Goal: Task Accomplishment & Management: Complete application form

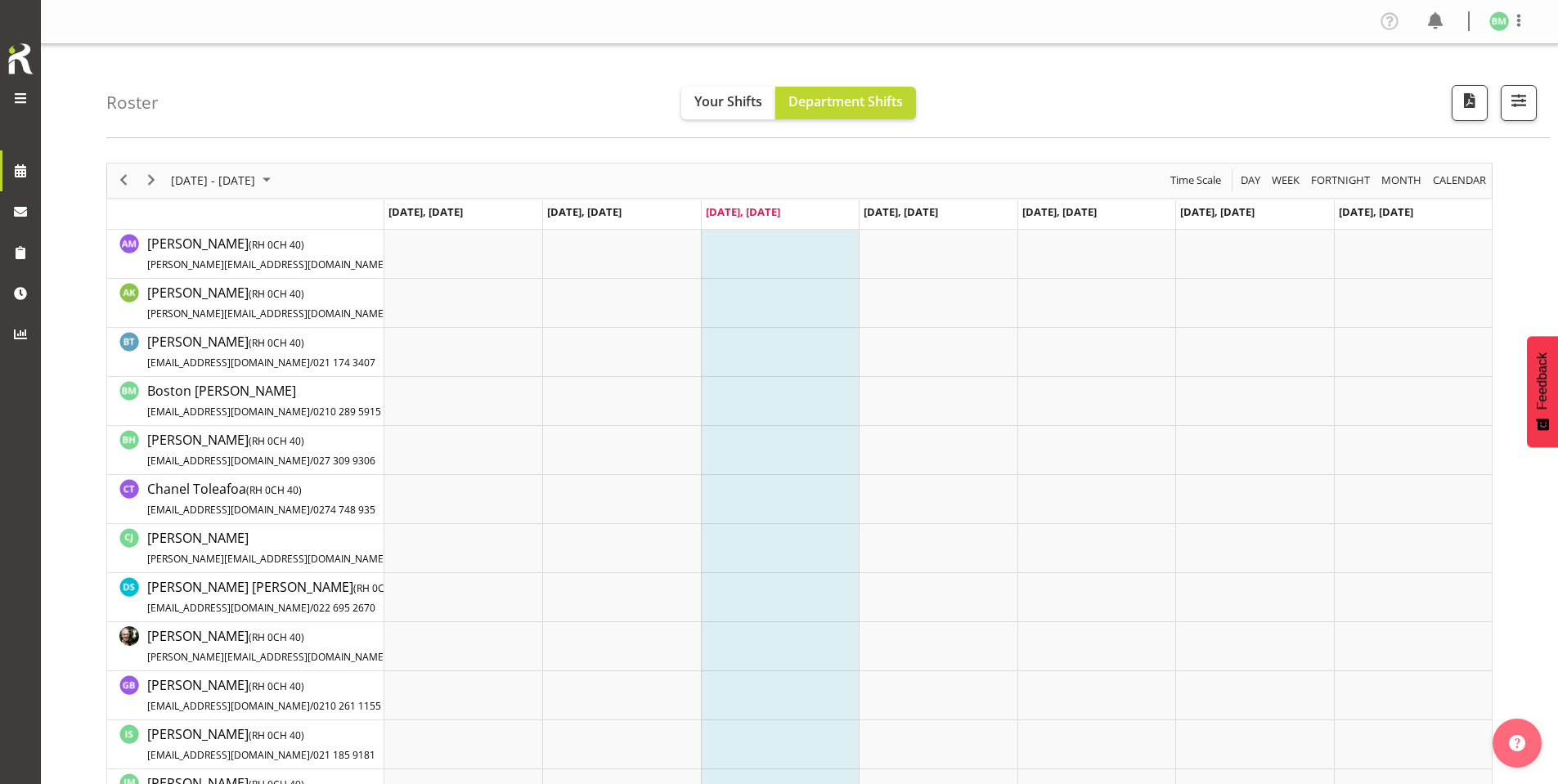
click at [22, 96] on span at bounding box center [20, 98] width 20 height 20
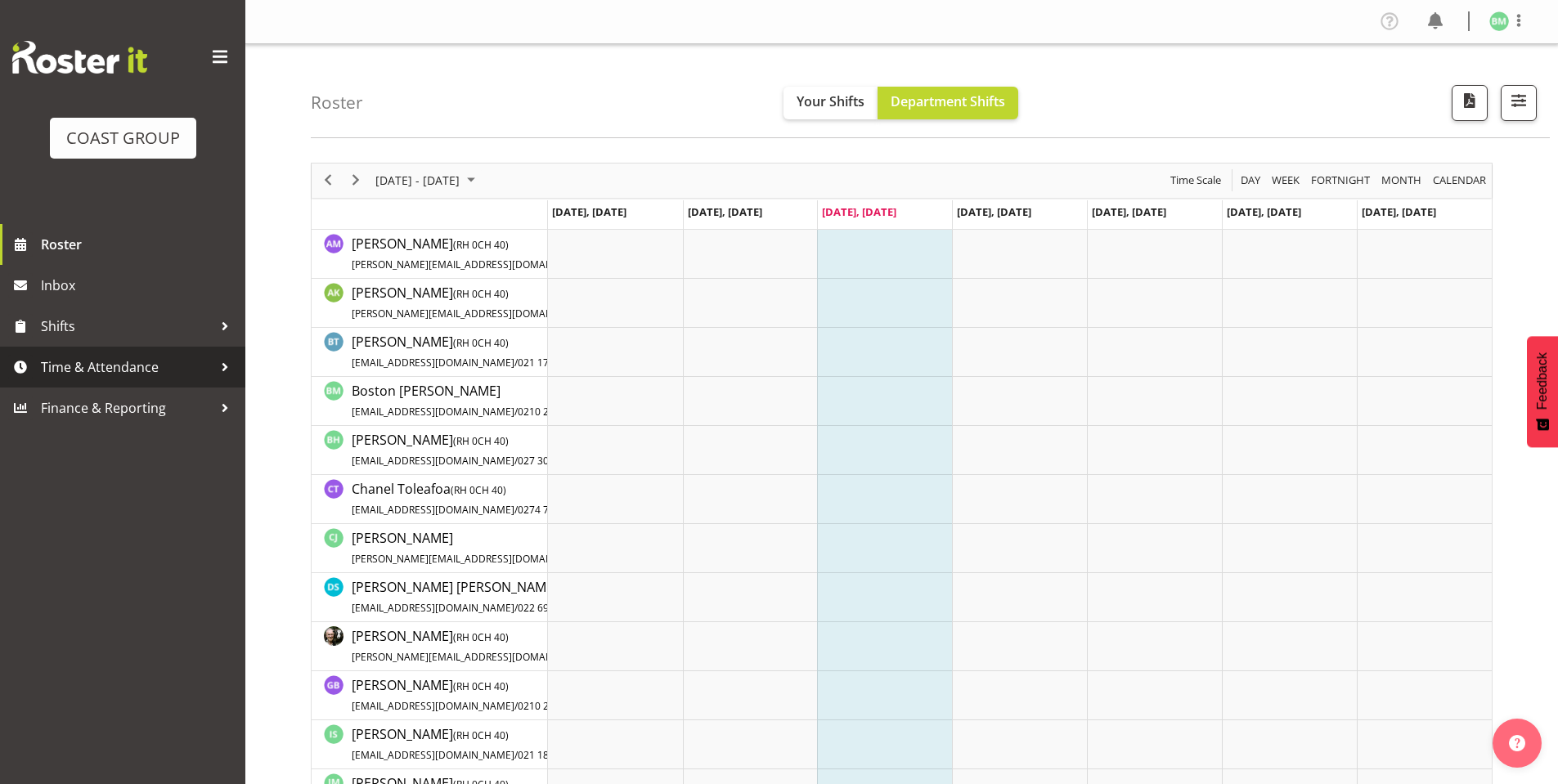
click at [100, 354] on link "Time & Attendance" at bounding box center [122, 367] width 245 height 41
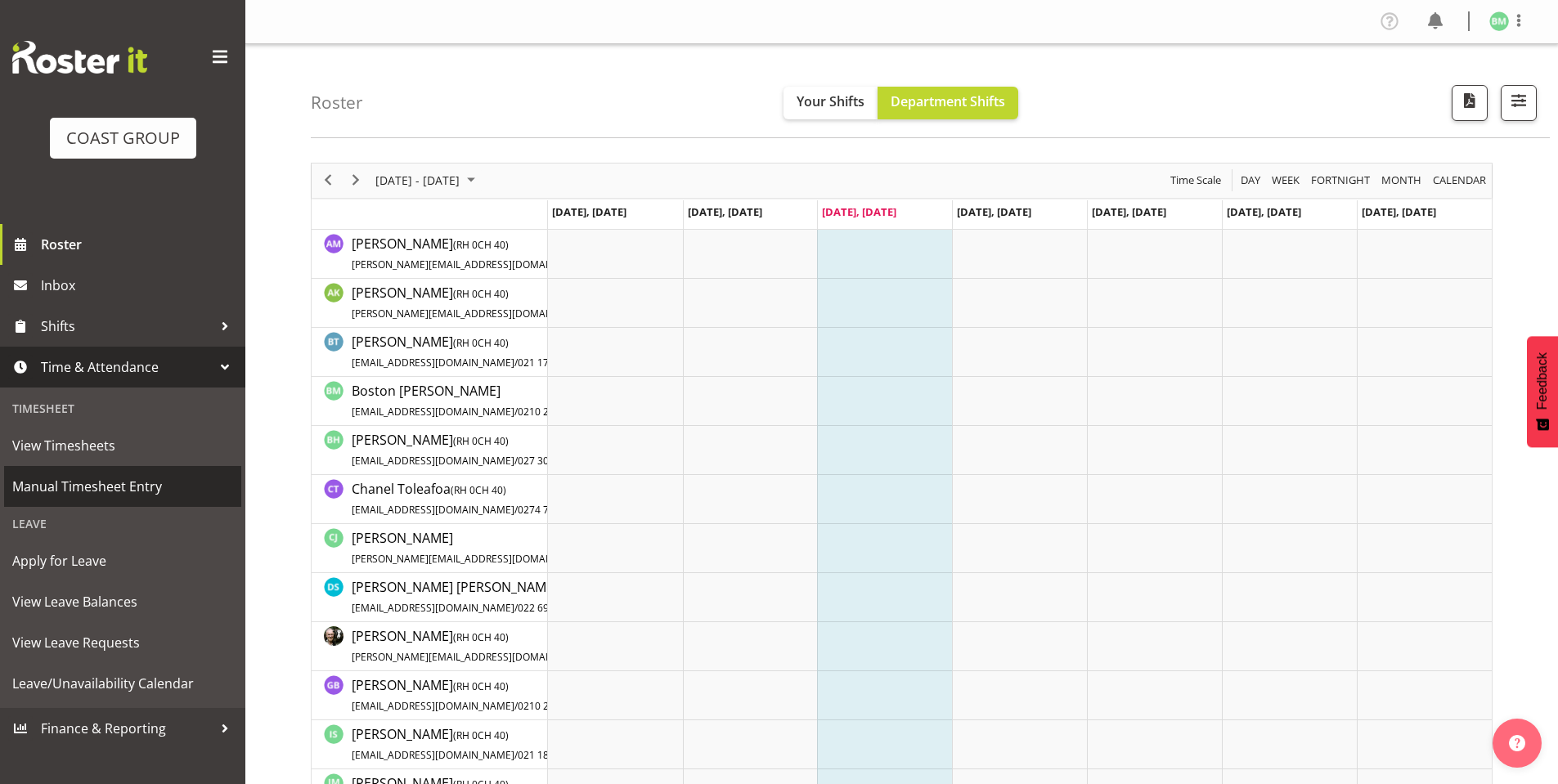
click at [89, 484] on span "Manual Timesheet Entry" at bounding box center [122, 486] width 221 height 25
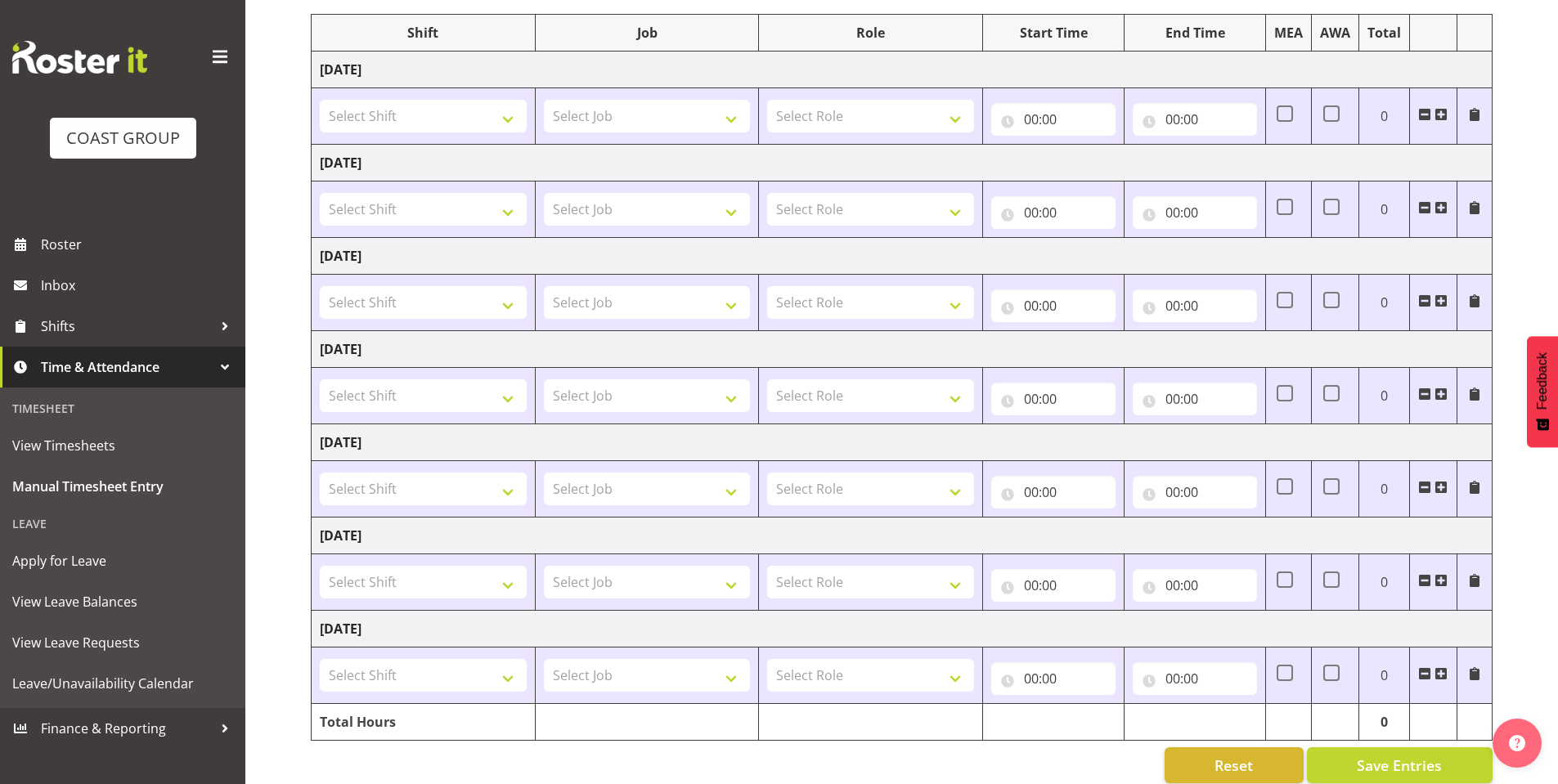
scroll to position [231, 0]
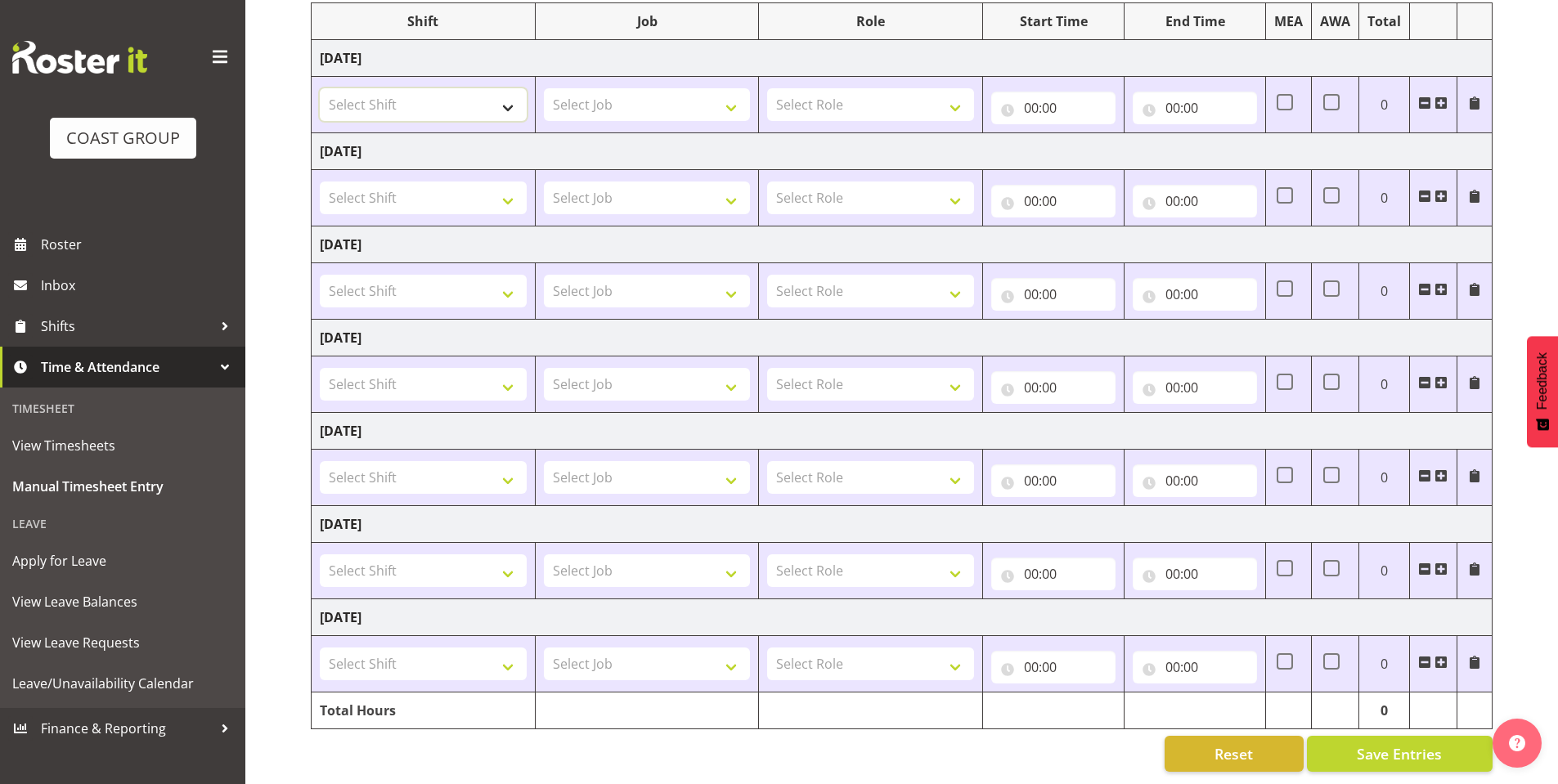
click at [502, 97] on select "Select Shift AKL SIGN ADMIN1 (LEAVE ALONE, DONT MAKE INACTIVE) CD AKL city CD T…" at bounding box center [423, 104] width 207 height 33
click at [504, 88] on select "Select Shift AKL SIGN ADMIN1 (LEAVE ALONE, DONT MAKE INACTIVE) CD AKL city CD T…" at bounding box center [423, 104] width 207 height 33
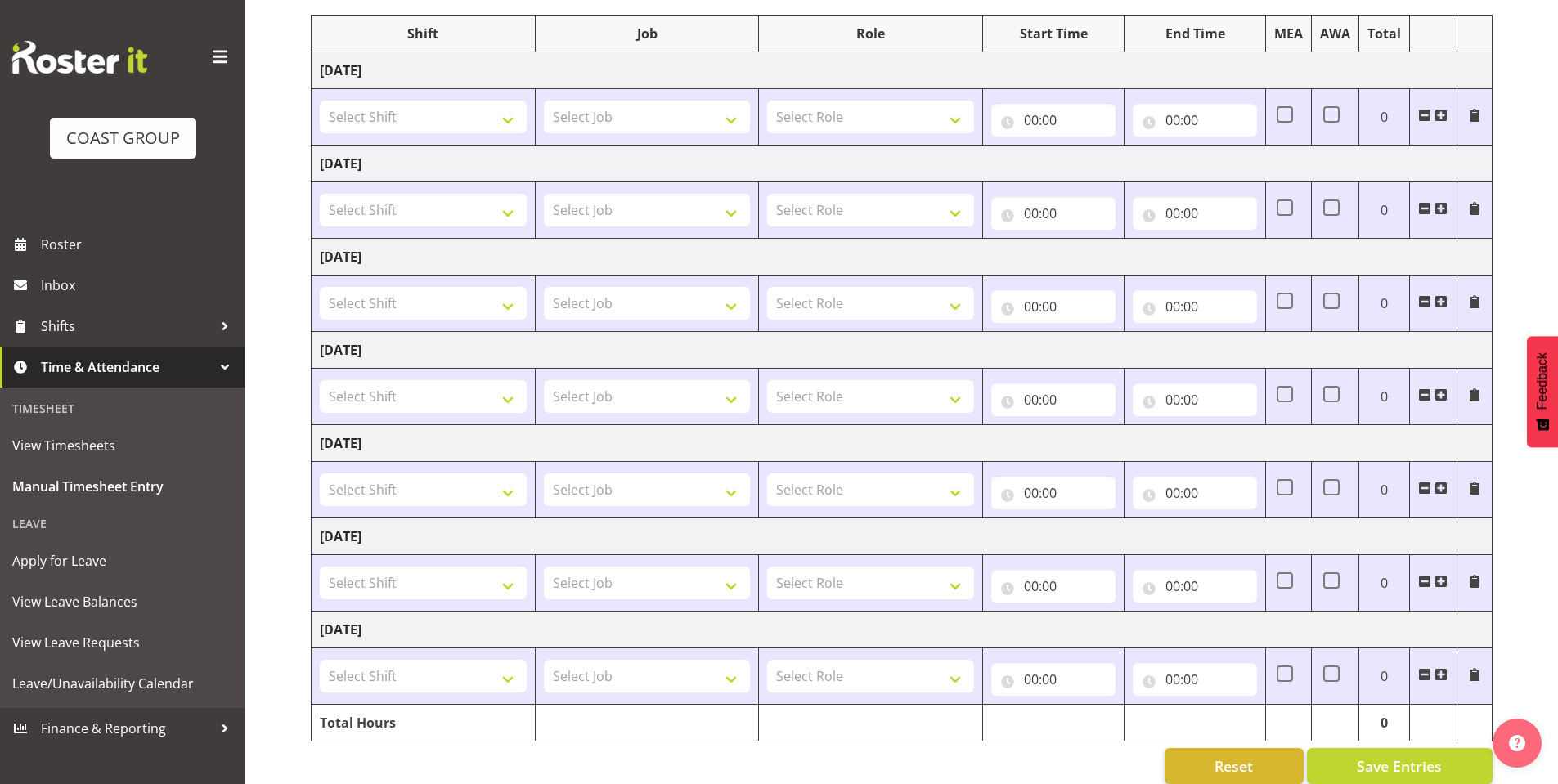
scroll to position [231, 0]
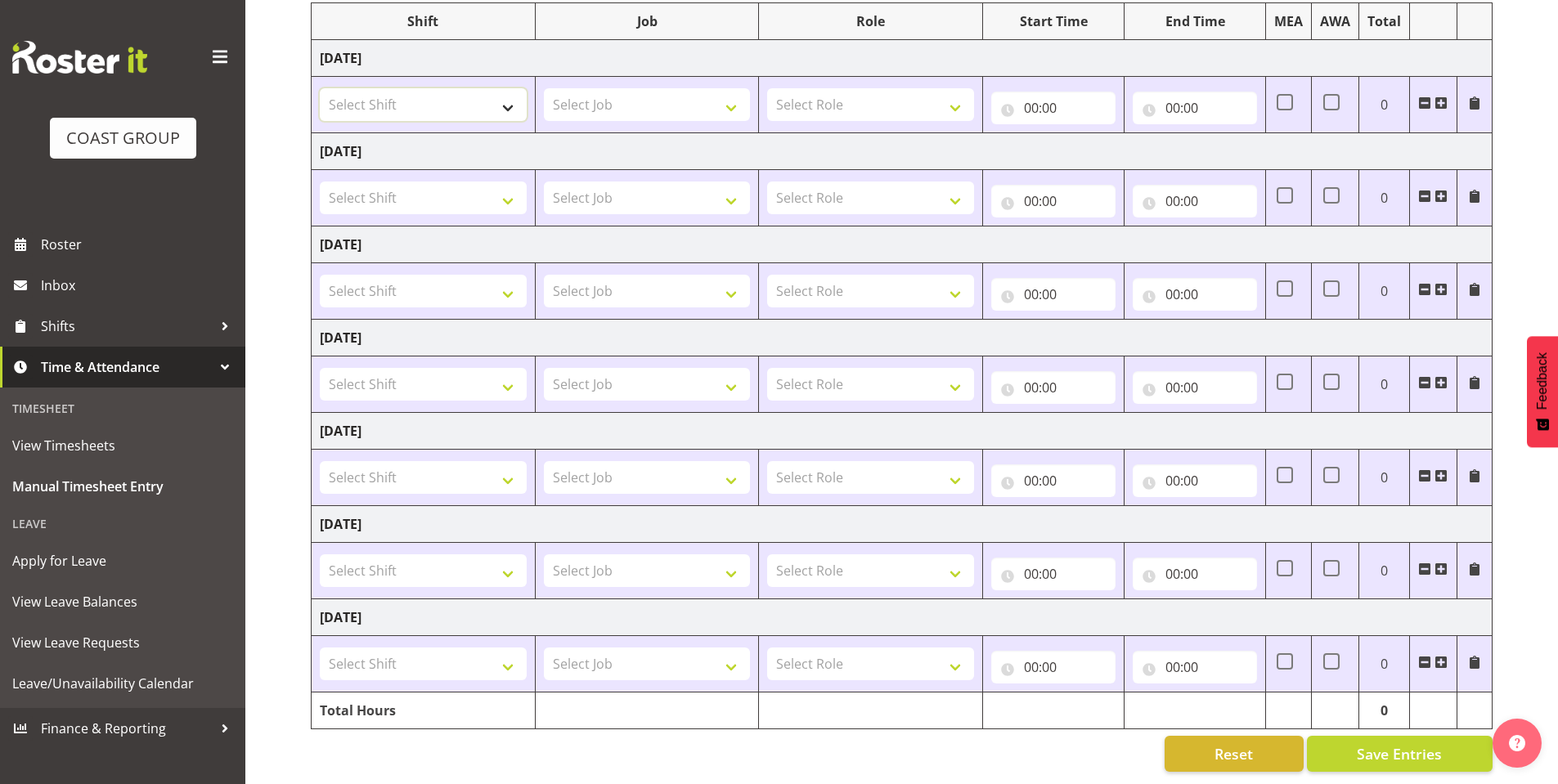
click at [501, 91] on select "Select Shift AKL SIGN ADMIN1 (LEAVE ALONE, DONT MAKE INACTIVE) CD AKL city CD T…" at bounding box center [423, 104] width 207 height 33
select select "6784"
click at [320, 88] on select "Select Shift AKL SIGN ADMIN1 (LEAVE ALONE, DONT MAKE INACTIVE) CD AKL city CD T…" at bounding box center [423, 104] width 207 height 33
click at [512, 182] on select "Select Shift AKL SIGN ADMIN1 (LEAVE ALONE, DONT MAKE INACTIVE) CD AKL city CD T…" at bounding box center [423, 198] width 207 height 33
select select "16482"
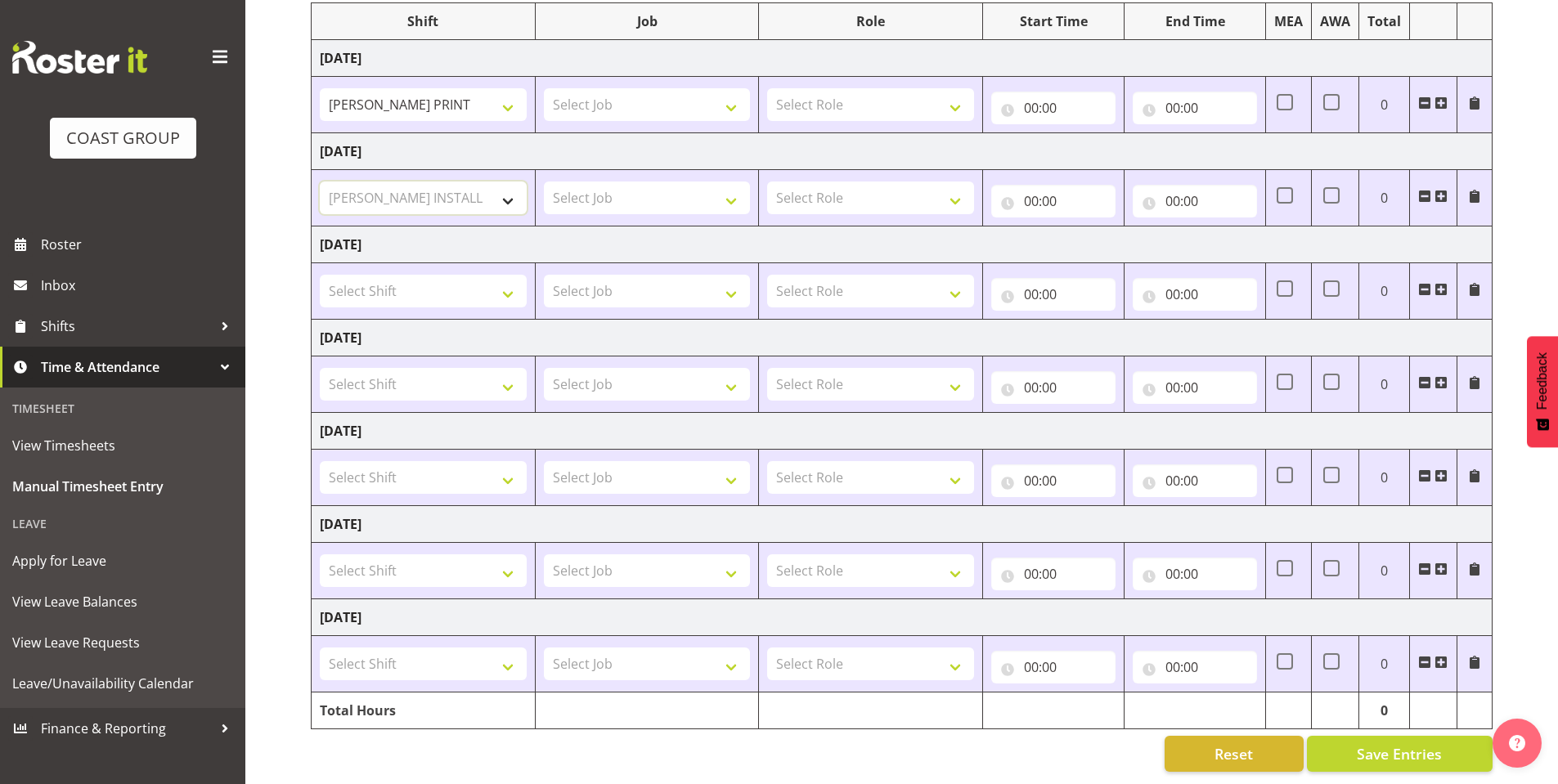
click at [320, 182] on select "Select Shift AKL SIGN ADMIN1 (LEAVE ALONE, DONT MAKE INACTIVE) CD AKL city CD T…" at bounding box center [423, 198] width 207 height 33
click at [511, 275] on select "Select Shift AKL SIGN ADMIN1 (LEAVE ALONE, DONT MAKE INACTIVE) CD AKL city CD T…" at bounding box center [423, 291] width 207 height 33
select select "16482"
click at [320, 275] on select "Select Shift AKL SIGN ADMIN1 (LEAVE ALONE, DONT MAKE INACTIVE) CD AKL city CD T…" at bounding box center [423, 291] width 207 height 33
click at [509, 554] on select "Select Shift AKL SIGN ADMIN1 (LEAVE ALONE, DONT MAKE INACTIVE) CD AKL city CD T…" at bounding box center [423, 570] width 207 height 33
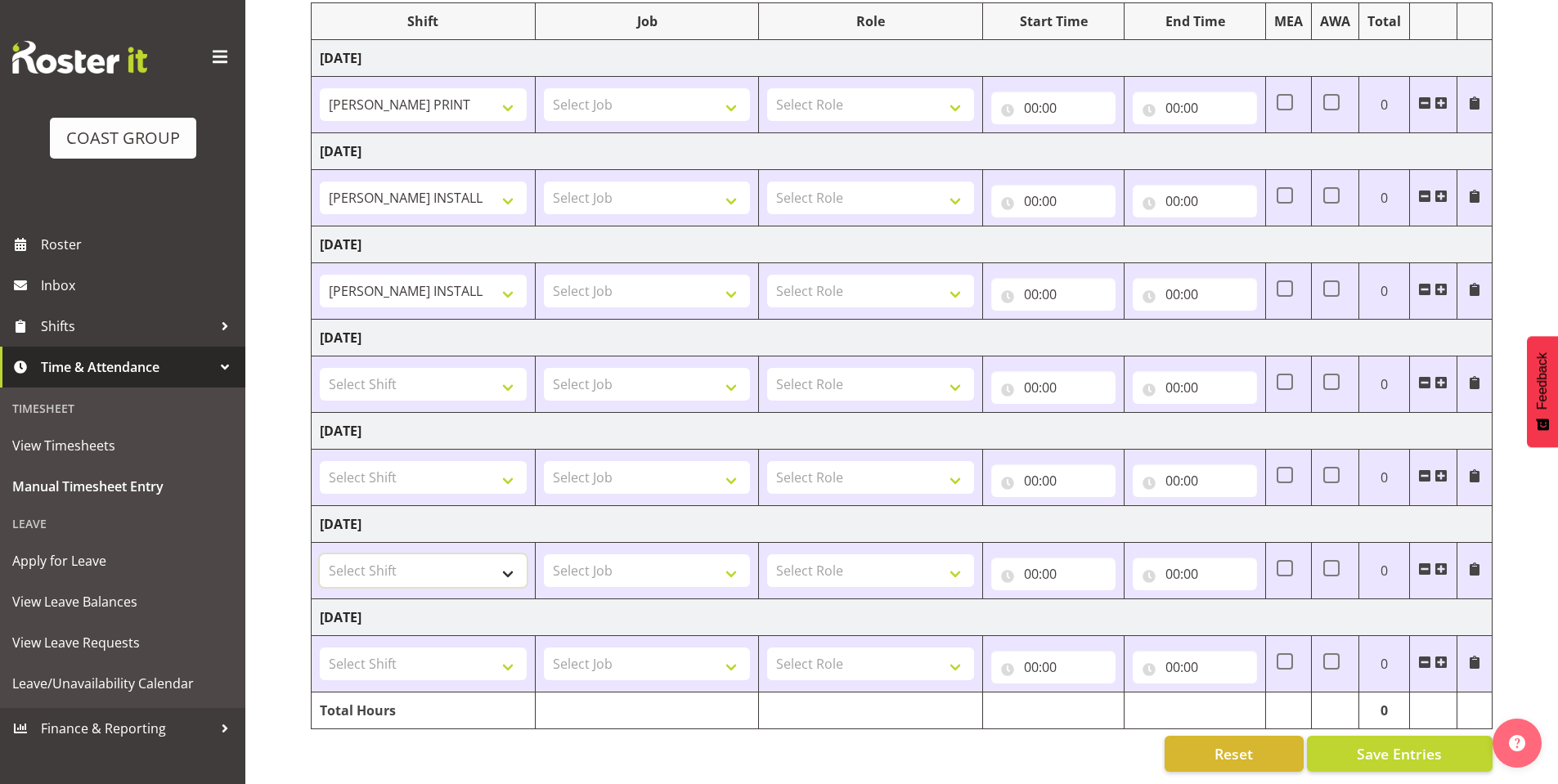
select select "6772"
click at [320, 554] on select "Select Shift AKL SIGN ADMIN1 (LEAVE ALONE, DONT MAKE INACTIVE) CD AKL city CD T…" at bounding box center [423, 570] width 207 height 33
click at [499, 647] on select "Select Shift AKL SIGN ADMIN1 (LEAVE ALONE, DONT MAKE INACTIVE) CD AKL city CD T…" at bounding box center [423, 664] width 207 height 33
select select "6772"
click at [320, 647] on select "Select Shift AKL SIGN ADMIN1 (LEAVE ALONE, DONT MAKE INACTIVE) CD AKL city CD T…" at bounding box center [423, 664] width 207 height 33
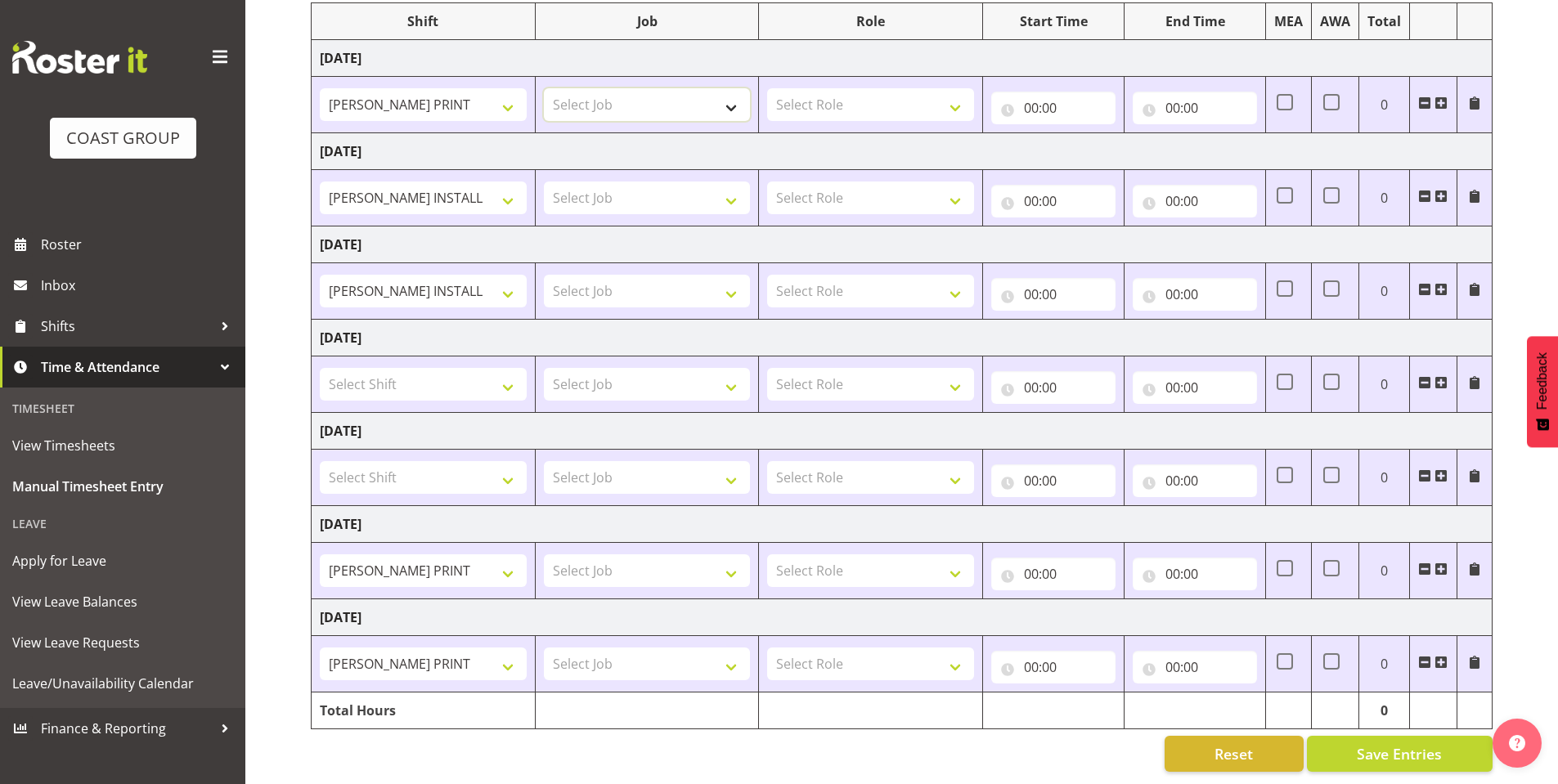
click at [737, 88] on select "Select Job 1 Carlton Events 1 Carlton Hamilton 1 Carlton Wellington 1 EHS WAREH…" at bounding box center [647, 104] width 207 height 33
select select "610"
click at [544, 88] on select "Select Job 1 Carlton Events 1 Carlton Hamilton 1 Carlton Wellington 1 EHS WAREH…" at bounding box center [647, 104] width 207 height 33
click at [730, 182] on select "Select Job 1 Carlton Events 1 Carlton Hamilton 1 Carlton Wellington 1 EHS WAREH…" at bounding box center [647, 198] width 207 height 33
select select "610"
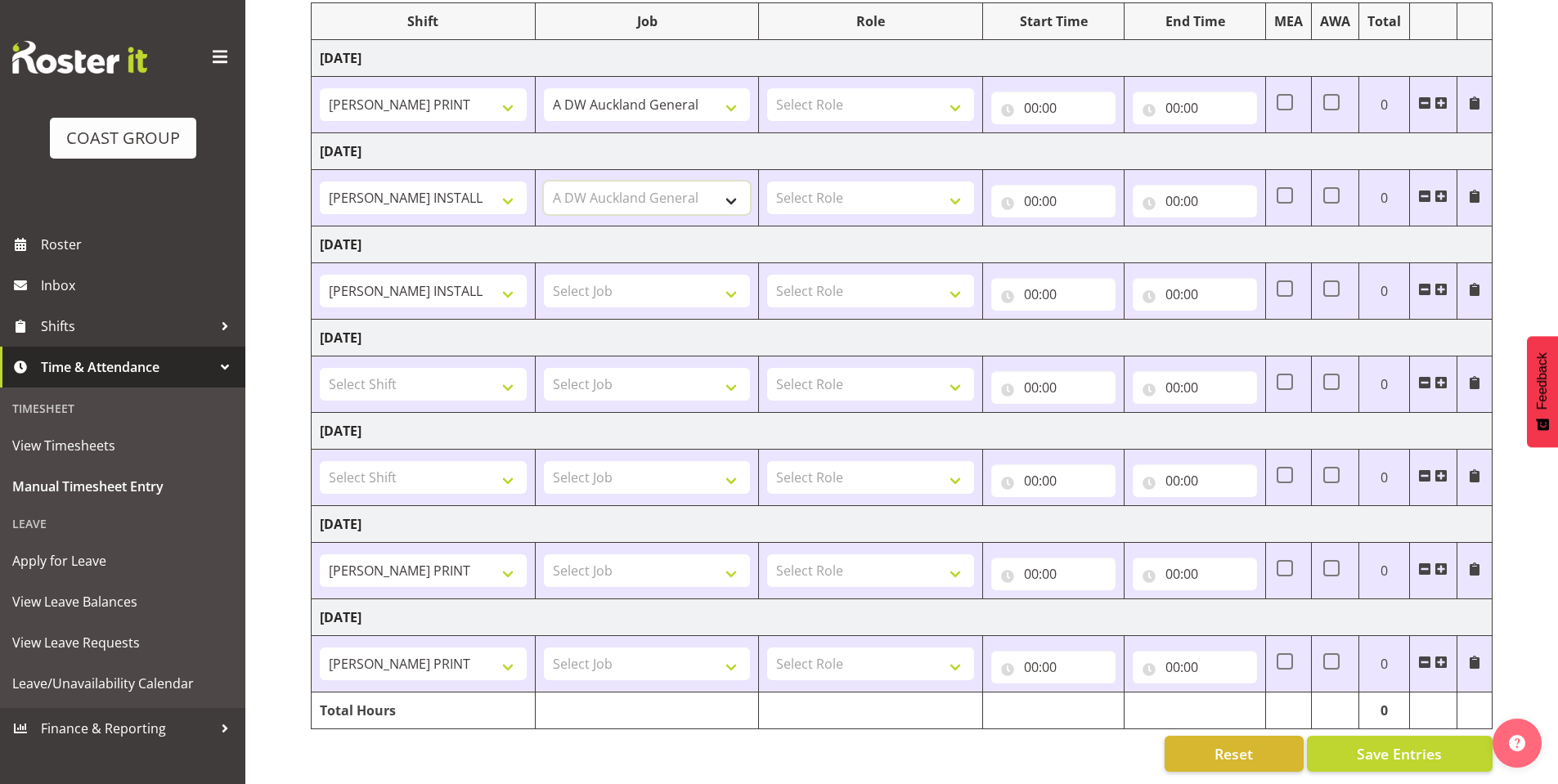
click at [544, 182] on select "Select Job 1 Carlton Events 1 Carlton Hamilton 1 Carlton Wellington 1 EHS WAREH…" at bounding box center [647, 198] width 207 height 33
click at [729, 276] on select "Select Job 1 Carlton Events 1 Carlton Hamilton 1 Carlton Wellington 1 EHS WAREH…" at bounding box center [647, 291] width 207 height 33
select select "610"
click at [544, 275] on select "Select Job 1 Carlton Events 1 Carlton Hamilton 1 Carlton Wellington 1 EHS WAREH…" at bounding box center [647, 291] width 207 height 33
click at [720, 554] on select "Select Job 1 Carlton Events 1 Carlton Hamilton 1 Carlton Wellington 1 EHS WAREH…" at bounding box center [647, 570] width 207 height 33
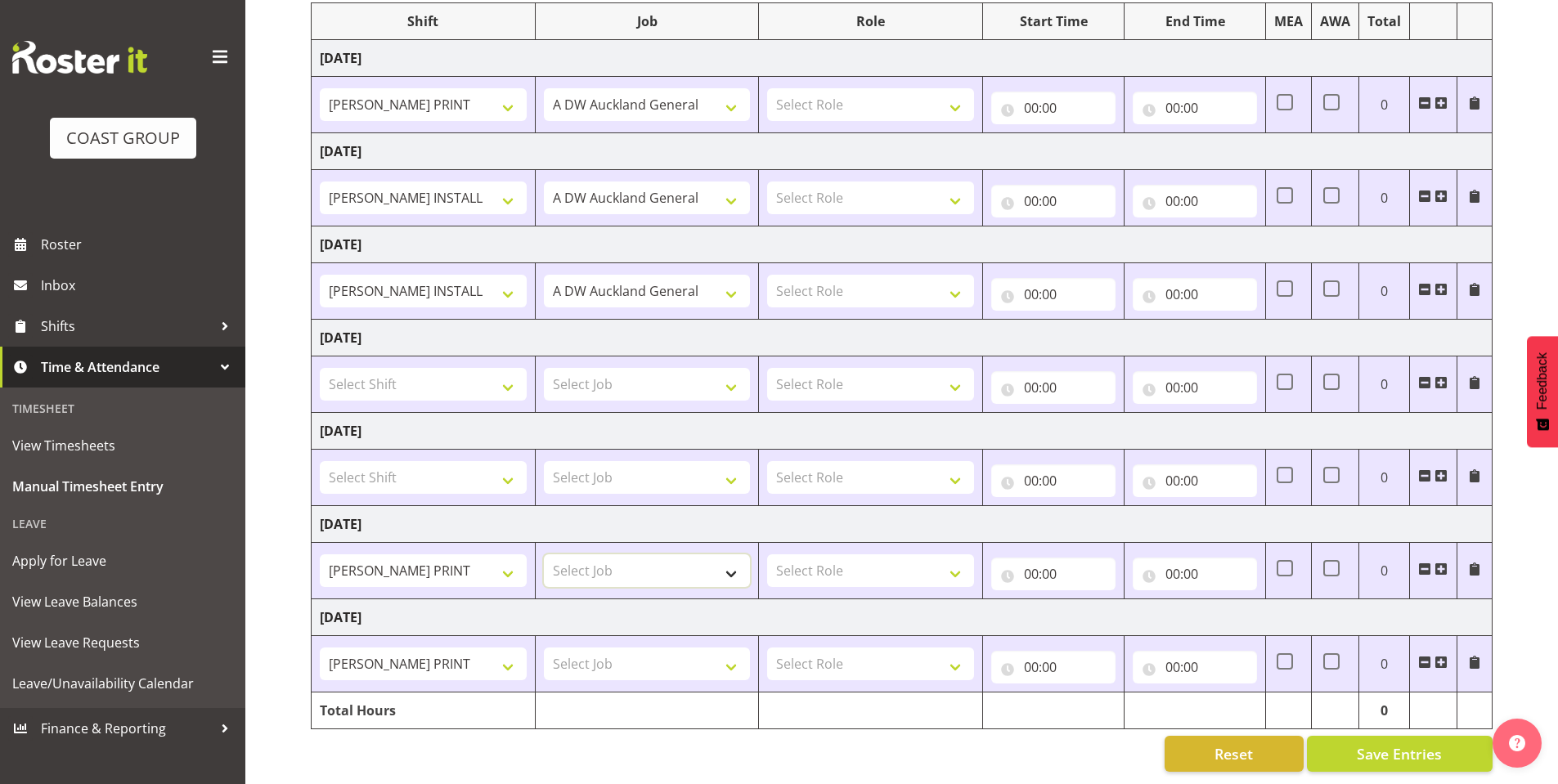
select select "610"
click at [544, 554] on select "Select Job 1 Carlton Events 1 Carlton Hamilton 1 Carlton Wellington 1 EHS WAREH…" at bounding box center [647, 570] width 207 height 33
click at [725, 647] on select "Select Job 1 Carlton Events 1 Carlton Hamilton 1 Carlton Wellington 1 EHS WAREH…" at bounding box center [647, 664] width 207 height 33
select select "610"
click at [544, 647] on select "Select Job 1 Carlton Events 1 Carlton Hamilton 1 Carlton Wellington 1 EHS WAREH…" at bounding box center [647, 664] width 207 height 33
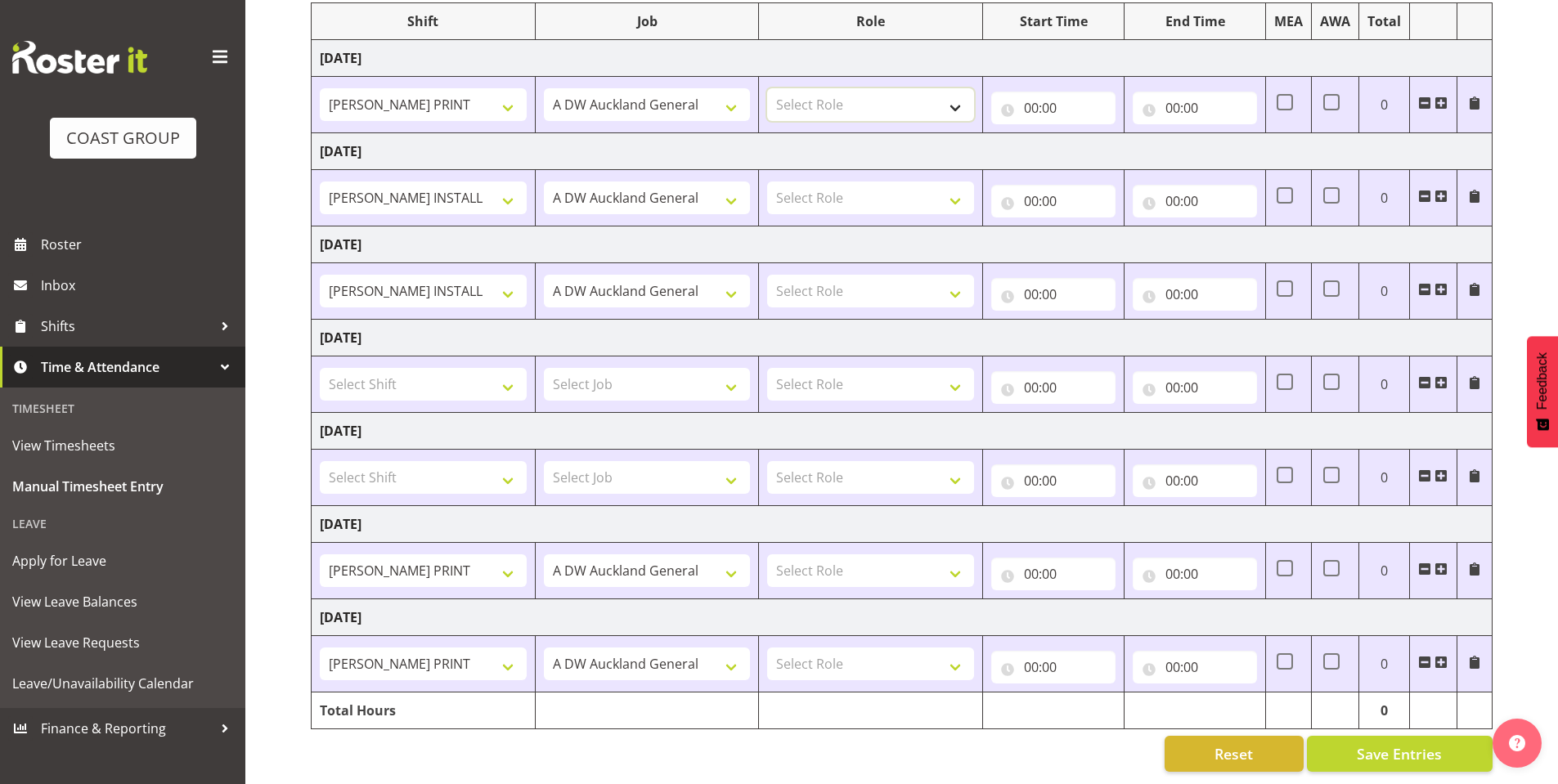
click at [952, 92] on select "Select Role SIGN SHOP" at bounding box center [871, 104] width 207 height 33
select select "541"
click at [767, 88] on select "Select Role SIGN SHOP" at bounding box center [871, 104] width 207 height 33
click at [885, 192] on select "Select Role SIGN SHOP" at bounding box center [871, 198] width 207 height 33
select select "541"
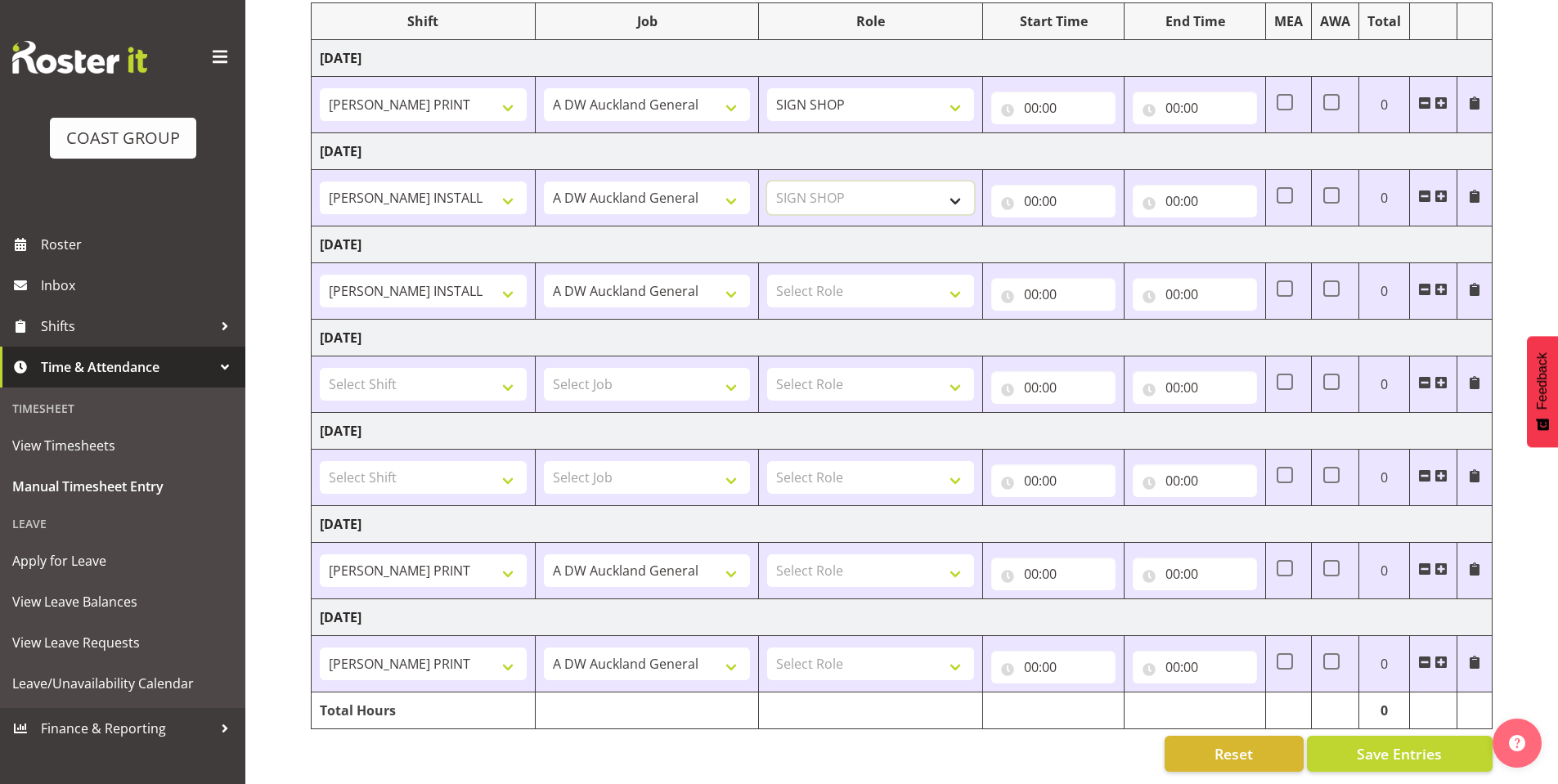
click at [767, 182] on select "Select Role SIGN SHOP" at bounding box center [871, 198] width 207 height 33
click at [874, 283] on select "Select Role SIGN SHOP" at bounding box center [871, 291] width 207 height 33
select select "541"
click at [767, 275] on select "Select Role SIGN SHOP" at bounding box center [871, 291] width 207 height 33
click at [849, 556] on select "Select Role SIGN SHOP" at bounding box center [871, 570] width 207 height 33
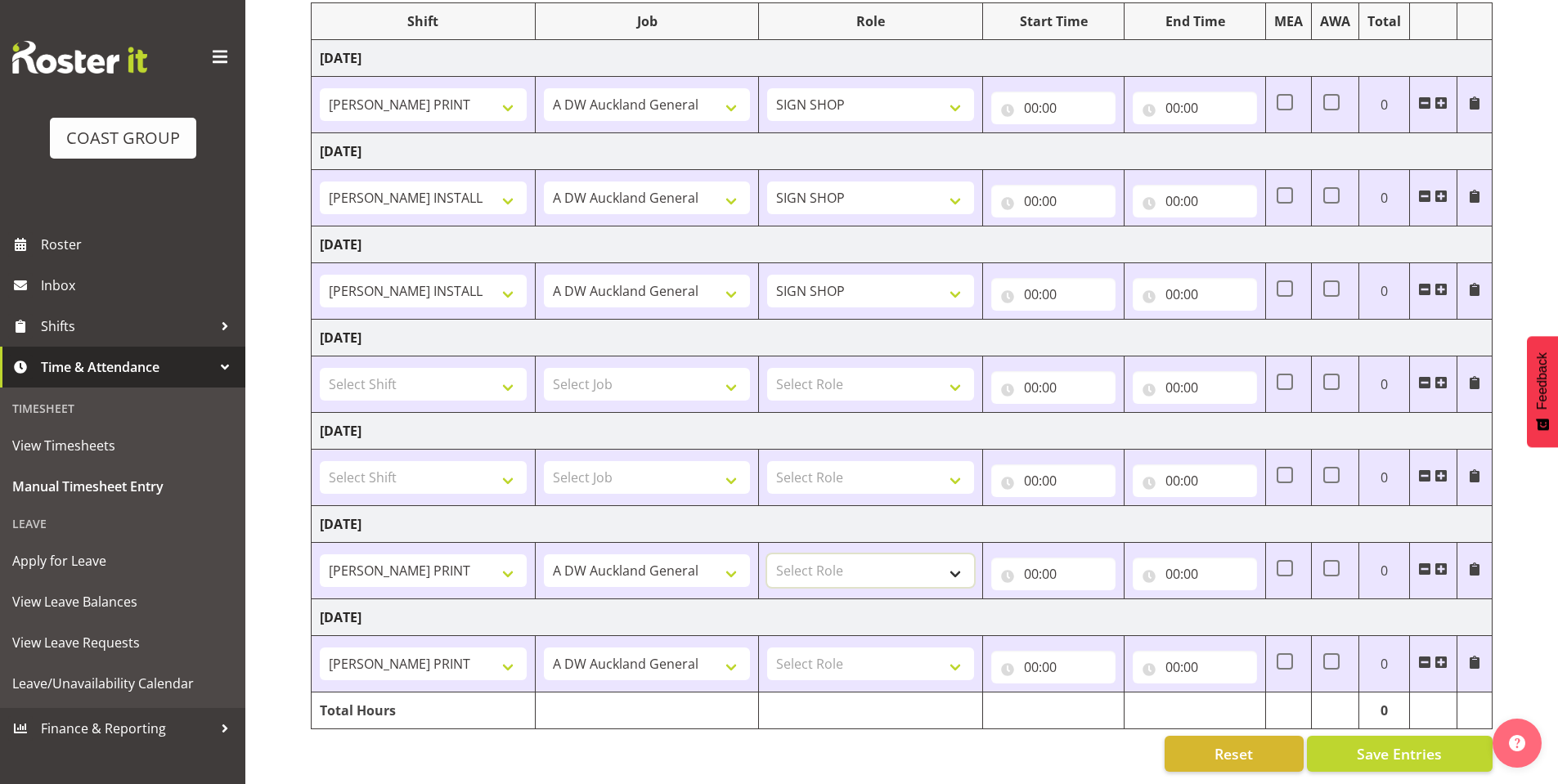
select select "541"
click at [767, 554] on select "Select Role SIGN SHOP" at bounding box center [871, 570] width 207 height 33
click at [831, 647] on select "Select Role SIGN SHOP" at bounding box center [871, 664] width 207 height 33
select select "541"
click at [767, 647] on select "Select Role SIGN SHOP" at bounding box center [871, 664] width 207 height 33
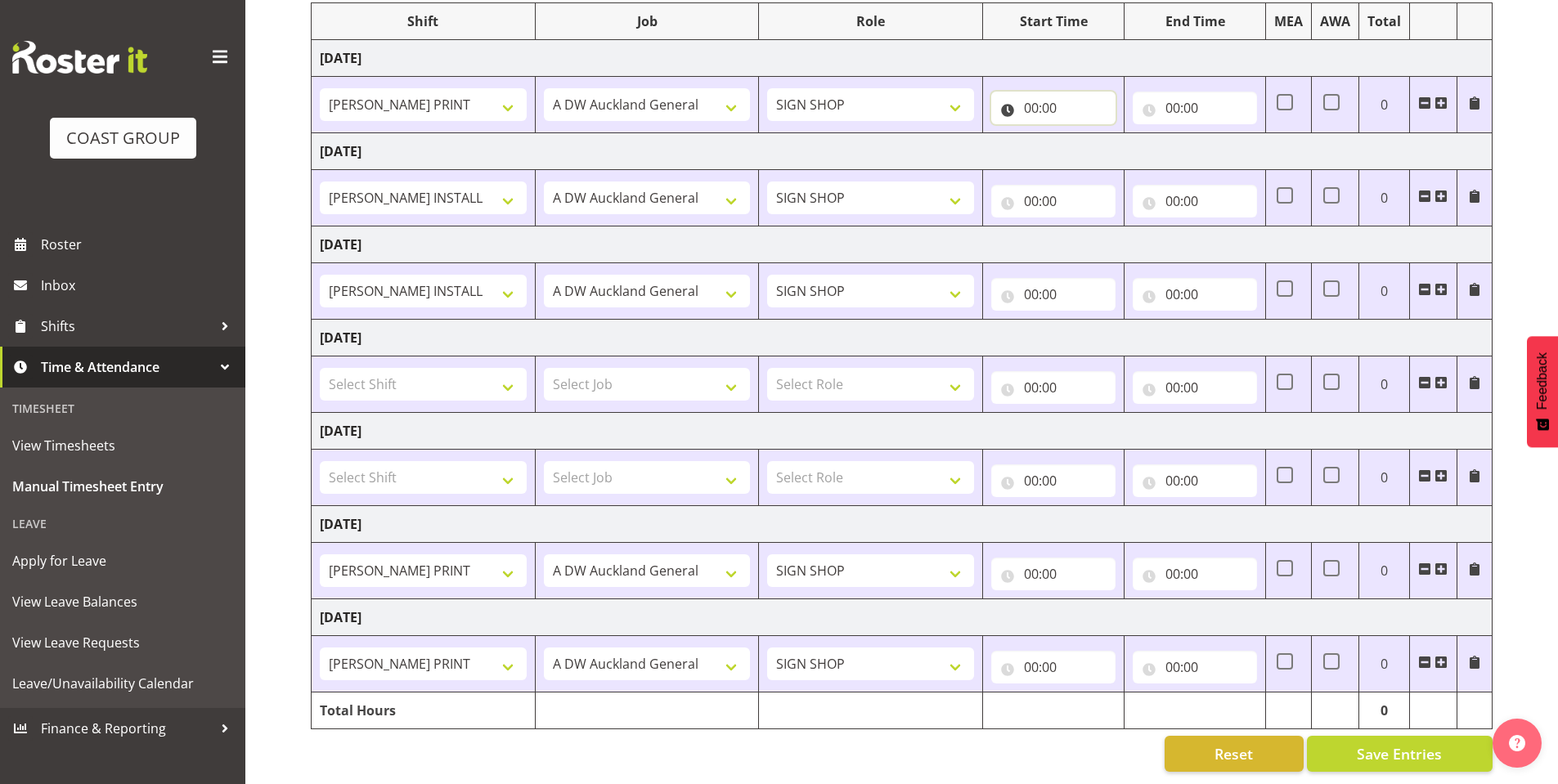
click at [1029, 92] on input "00:00" at bounding box center [1053, 108] width 124 height 33
click at [1096, 134] on select "00 01 02 03 04 05 06 07 08 09 10 11 12 13 14 15 16 17 18 19 20 21 22 23" at bounding box center [1102, 150] width 36 height 33
select select "8"
click at [1084, 134] on select "00 01 02 03 04 05 06 07 08 09 10 11 12 13 14 15 16 17 18 19 20 21 22 23" at bounding box center [1102, 150] width 36 height 33
type input "08:00"
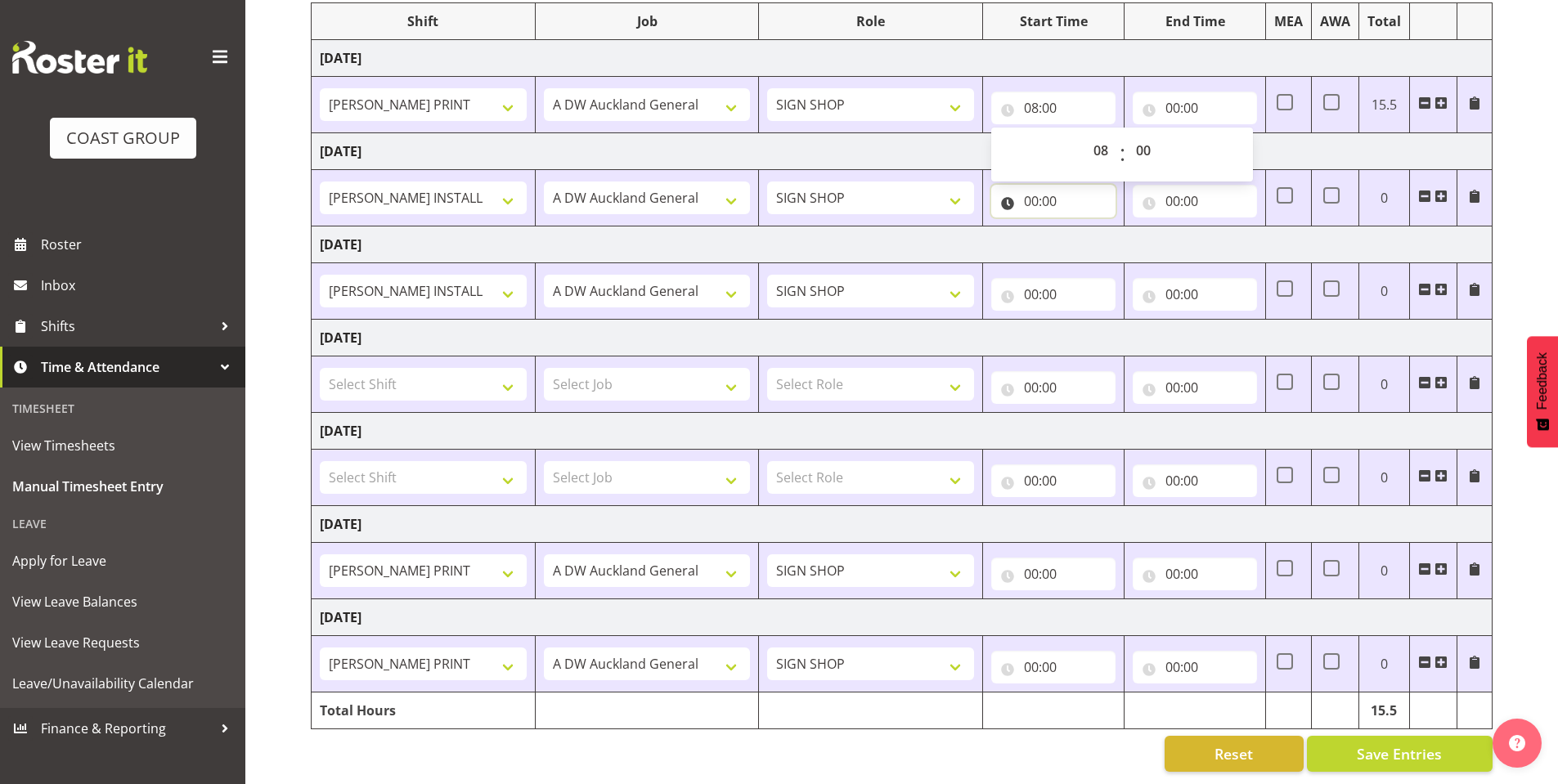
click at [1032, 185] on input "00:00" at bounding box center [1053, 201] width 124 height 33
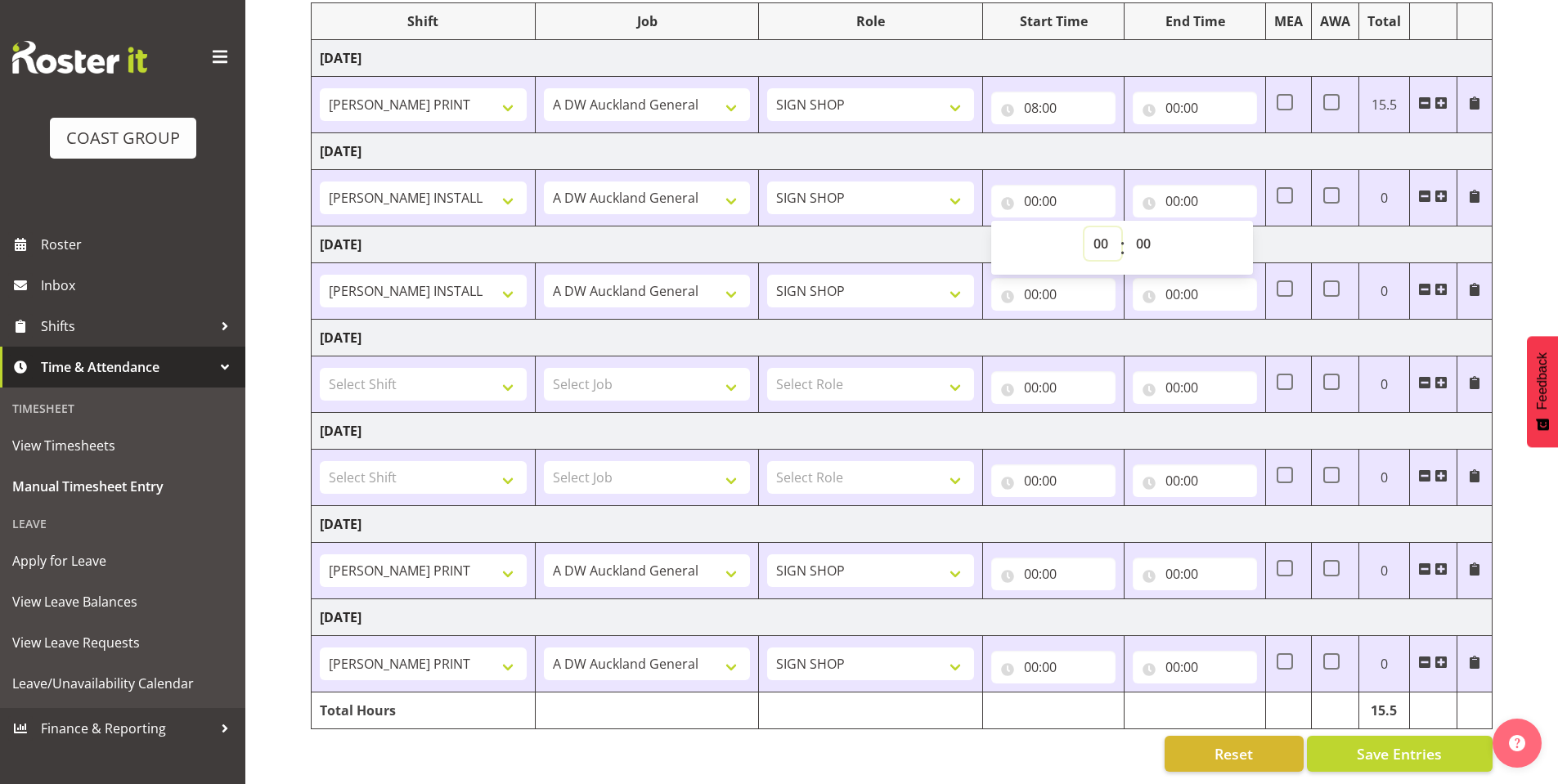
click at [1106, 227] on select "00 01 02 03 04 05 06 07 08 09 10 11 12 13 14 15 16 17 18 19 20 21 22 23" at bounding box center [1102, 244] width 36 height 33
select select "8"
click at [1084, 227] on select "00 01 02 03 04 05 06 07 08 09 10 11 12 13 14 15 16 17 18 19 20 21 22 23" at bounding box center [1102, 244] width 36 height 33
type input "08:00"
click at [1027, 278] on input "00:00" at bounding box center [1053, 294] width 124 height 33
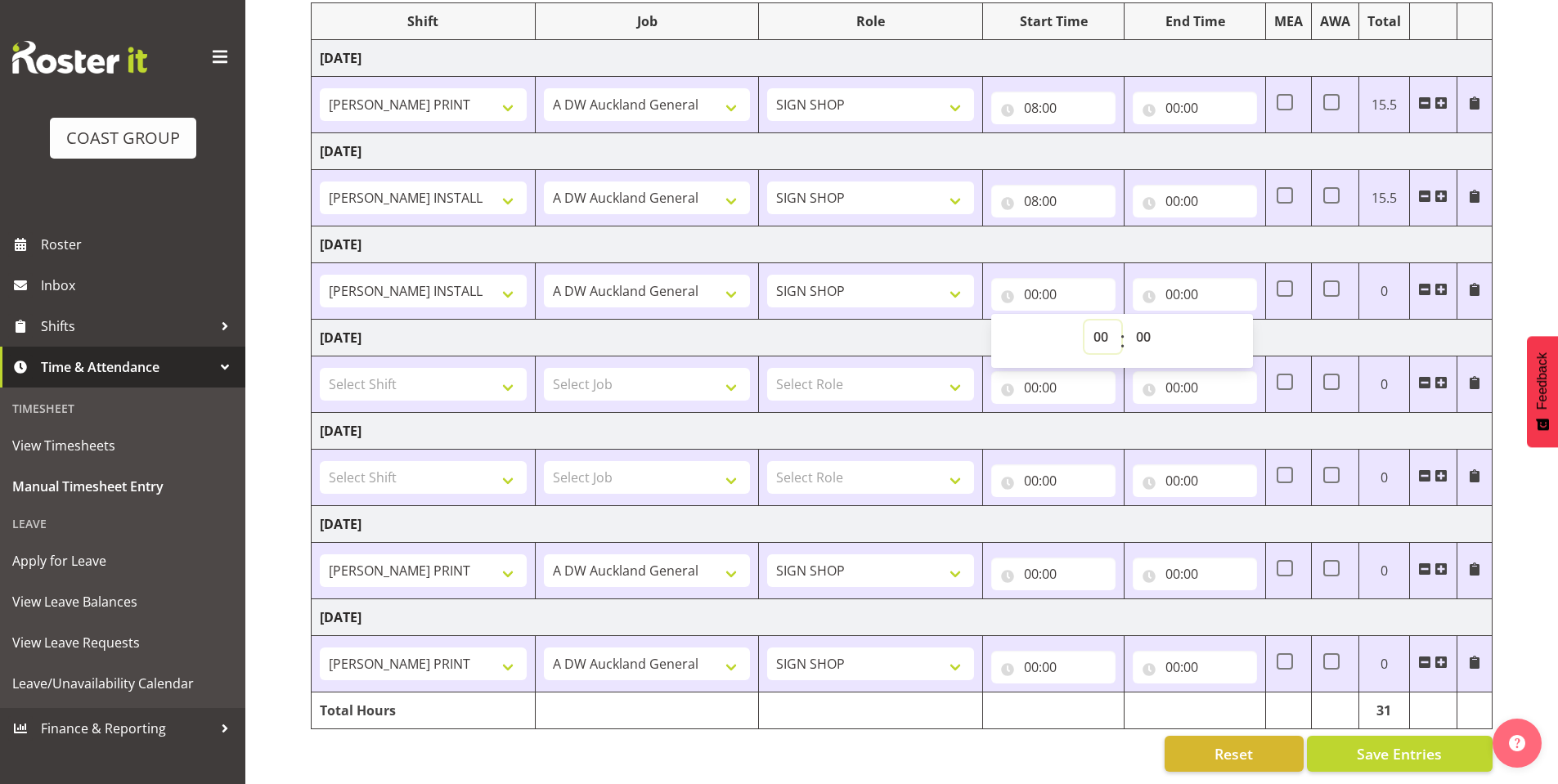
click at [1090, 321] on select "00 01 02 03 04 05 06 07 08 09 10 11 12 13 14 15 16 17 18 19 20 21 22 23" at bounding box center [1102, 337] width 36 height 33
select select "8"
click at [1084, 321] on select "00 01 02 03 04 05 06 07 08 09 10 11 12 13 14 15 16 17 18 19 20 21 22 23" at bounding box center [1102, 337] width 36 height 33
type input "08:00"
click at [1034, 557] on input "00:00" at bounding box center [1053, 574] width 124 height 33
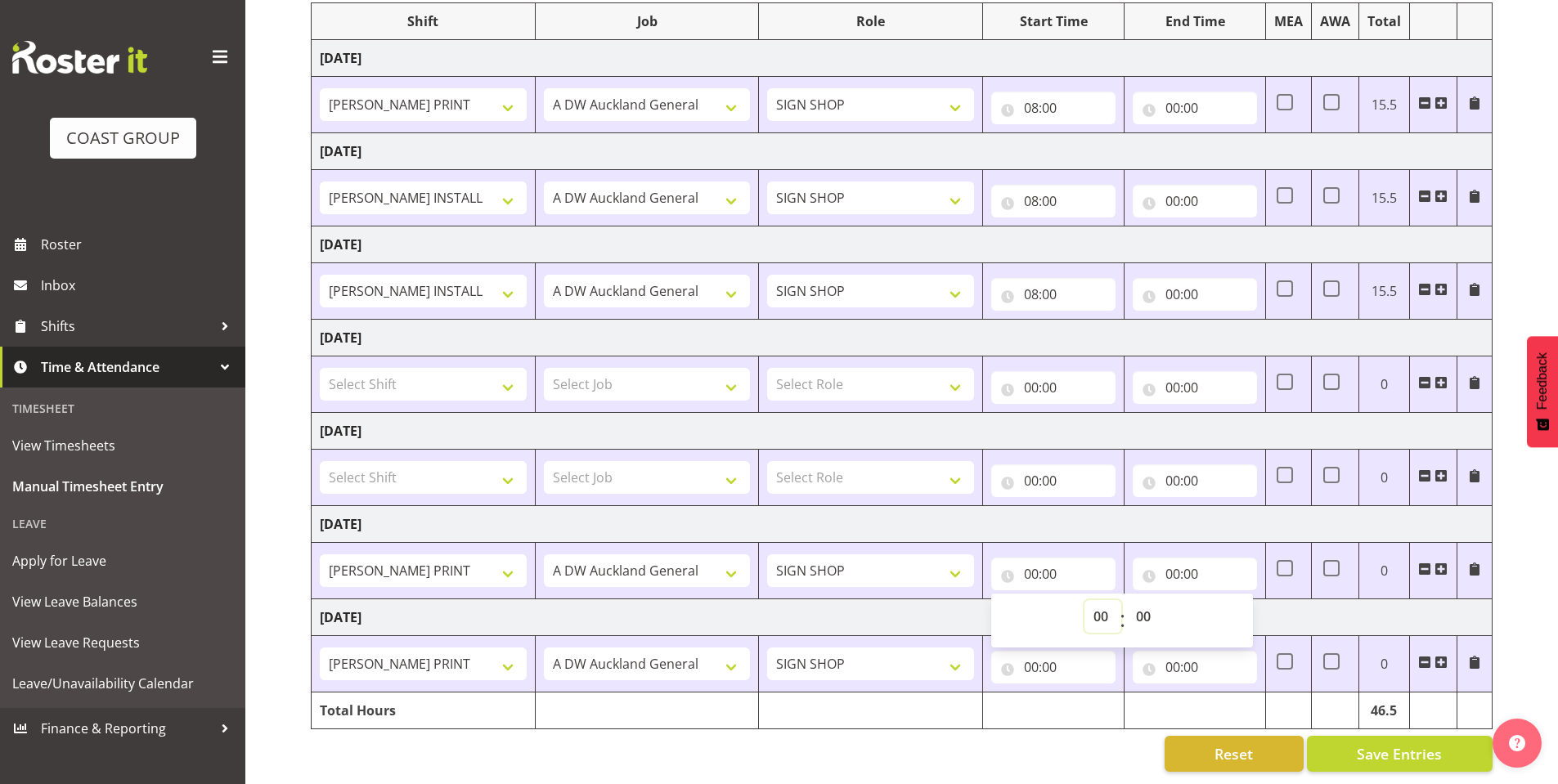
click at [1096, 602] on select "00 01 02 03 04 05 06 07 08 09 10 11 12 13 14 15 16 17 18 19 20 21 22 23" at bounding box center [1102, 616] width 36 height 33
select select "8"
click at [1084, 600] on select "00 01 02 03 04 05 06 07 08 09 10 11 12 13 14 15 16 17 18 19 20 21 22 23" at bounding box center [1102, 616] width 36 height 33
type input "08:00"
click at [1031, 653] on input "00:00" at bounding box center [1053, 667] width 124 height 33
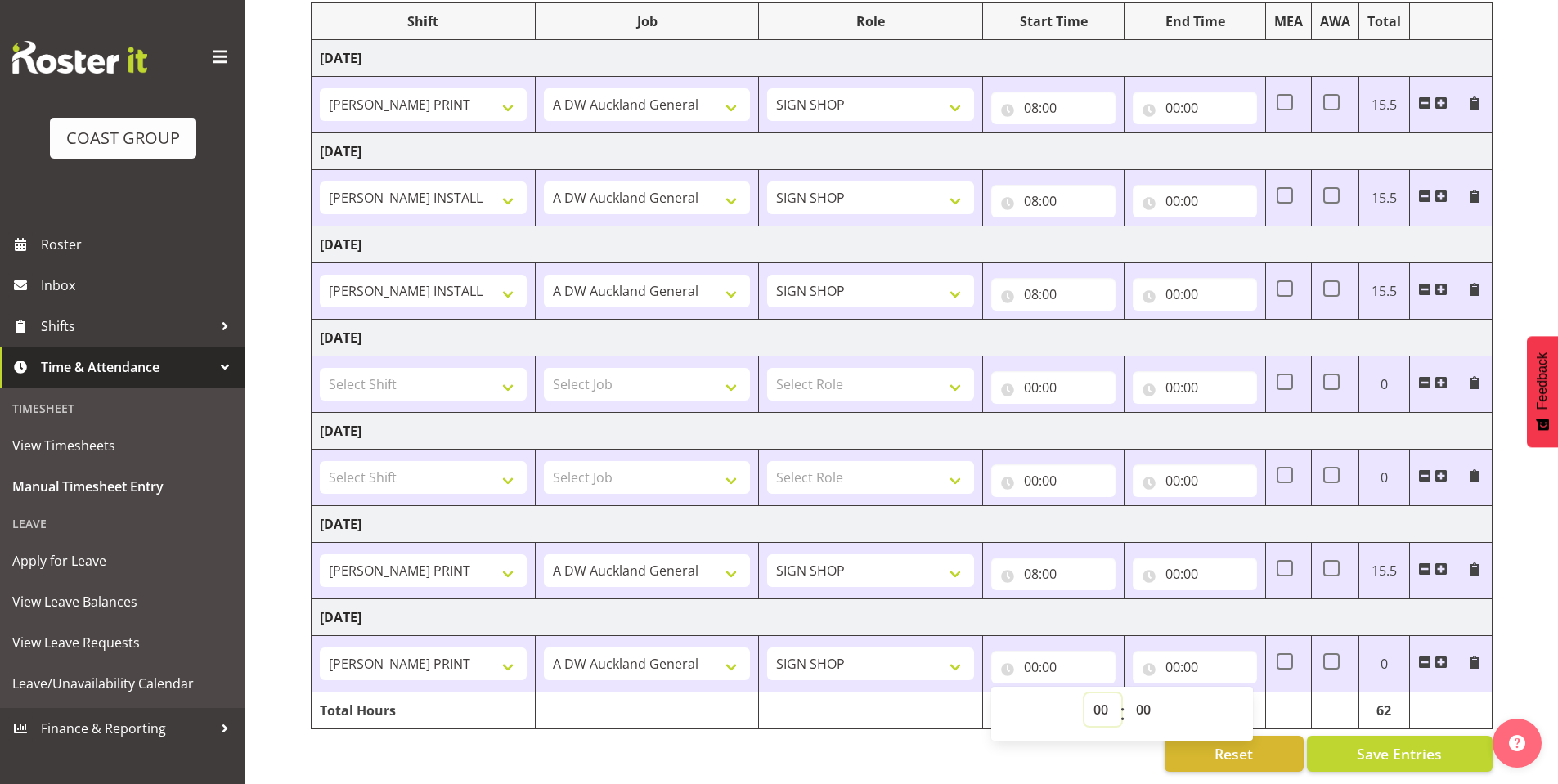
click at [1091, 693] on select "00 01 02 03 04 05 06 07 08 09 10 11 12 13 14 15 16 17 18 19 20 21 22 23" at bounding box center [1102, 709] width 36 height 33
select select "8"
click at [1084, 693] on select "00 01 02 03 04 05 06 07 08 09 10 11 12 13 14 15 16 17 18 19 20 21 22 23" at bounding box center [1102, 709] width 36 height 33
type input "08:00"
click at [1176, 92] on input "00:00" at bounding box center [1195, 108] width 124 height 33
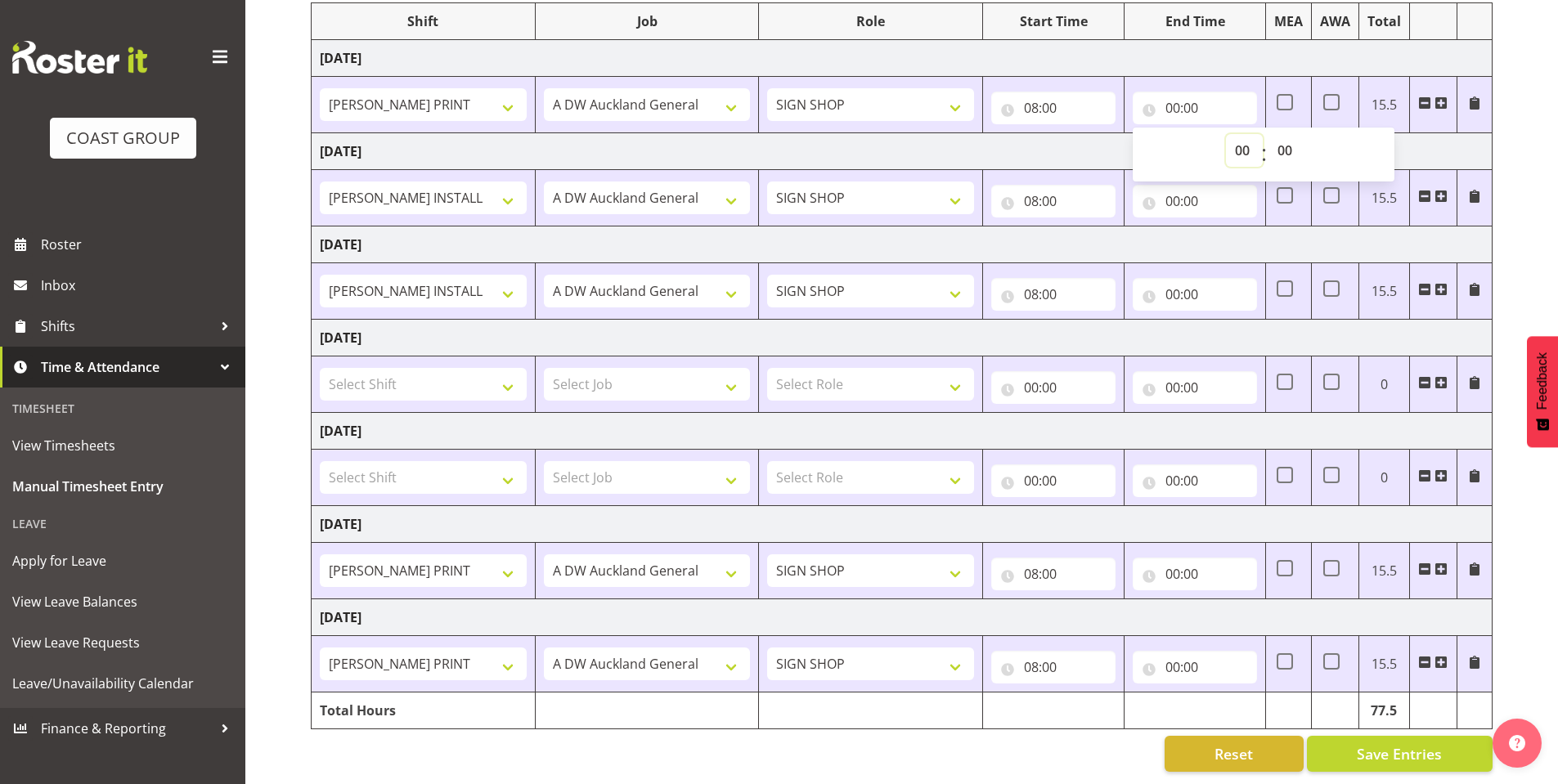
click at [1237, 134] on select "00 01 02 03 04 05 06 07 08 09 10 11 12 13 14 15 16 17 18 19 20 21 22 23" at bounding box center [1244, 150] width 36 height 33
select select "16"
click at [1226, 134] on select "00 01 02 03 04 05 06 07 08 09 10 11 12 13 14 15 16 17 18 19 20 21 22 23" at bounding box center [1244, 150] width 36 height 33
type input "16:00"
click at [1179, 185] on input "00:00" at bounding box center [1195, 201] width 124 height 33
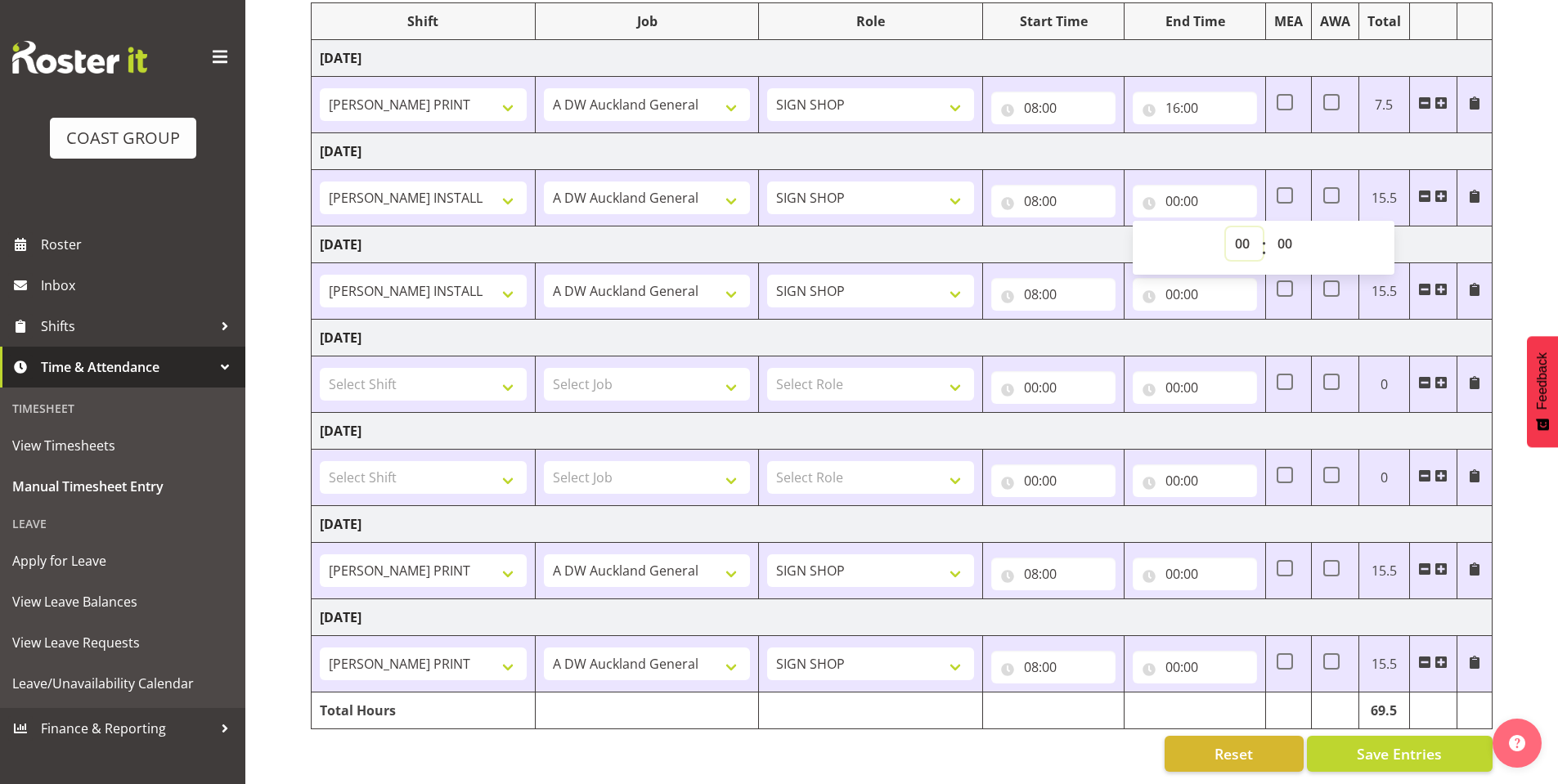
drag, startPoint x: 1237, startPoint y: 230, endPoint x: 1248, endPoint y: 245, distance: 18.6
click at [1237, 230] on select "00 01 02 03 04 05 06 07 08 09 10 11 12 13 14 15 16 17 18 19 20 21 22 23" at bounding box center [1244, 244] width 36 height 33
select select "16"
click at [1226, 227] on select "00 01 02 03 04 05 06 07 08 09 10 11 12 13 14 15 16 17 18 19 20 21 22 23" at bounding box center [1244, 244] width 36 height 33
type input "16:00"
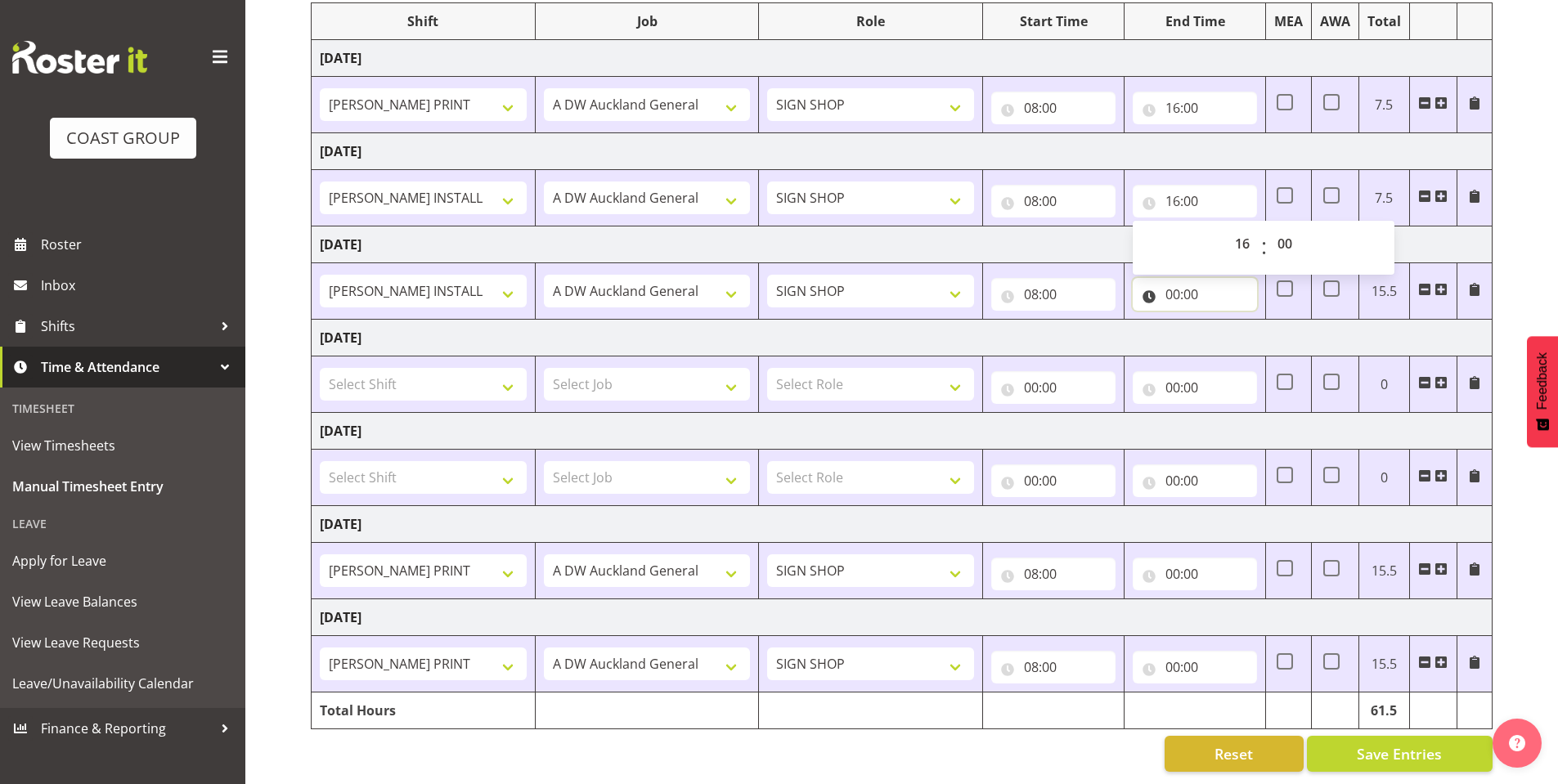
click at [1177, 278] on input "00:00" at bounding box center [1195, 294] width 124 height 33
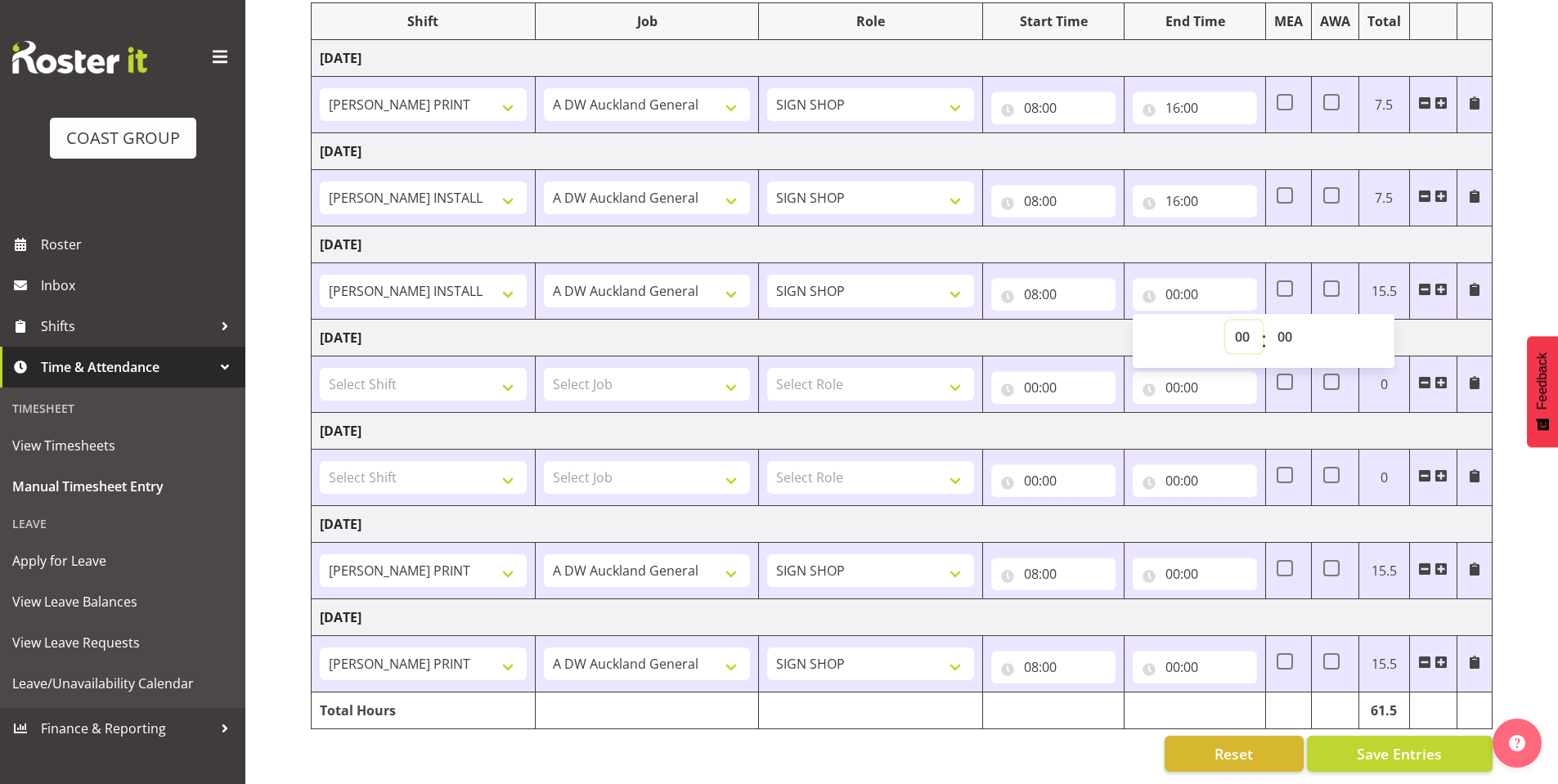
click at [1238, 321] on select "00 01 02 03 04 05 06 07 08 09 10 11 12 13 14 15 16 17 18 19 20 21 22 23" at bounding box center [1244, 337] width 36 height 33
select select "16"
click at [1226, 321] on select "00 01 02 03 04 05 06 07 08 09 10 11 12 13 14 15 16 17 18 19 20 21 22 23" at bounding box center [1244, 337] width 36 height 33
type input "16:00"
click at [1168, 557] on input "00:00" at bounding box center [1195, 574] width 124 height 33
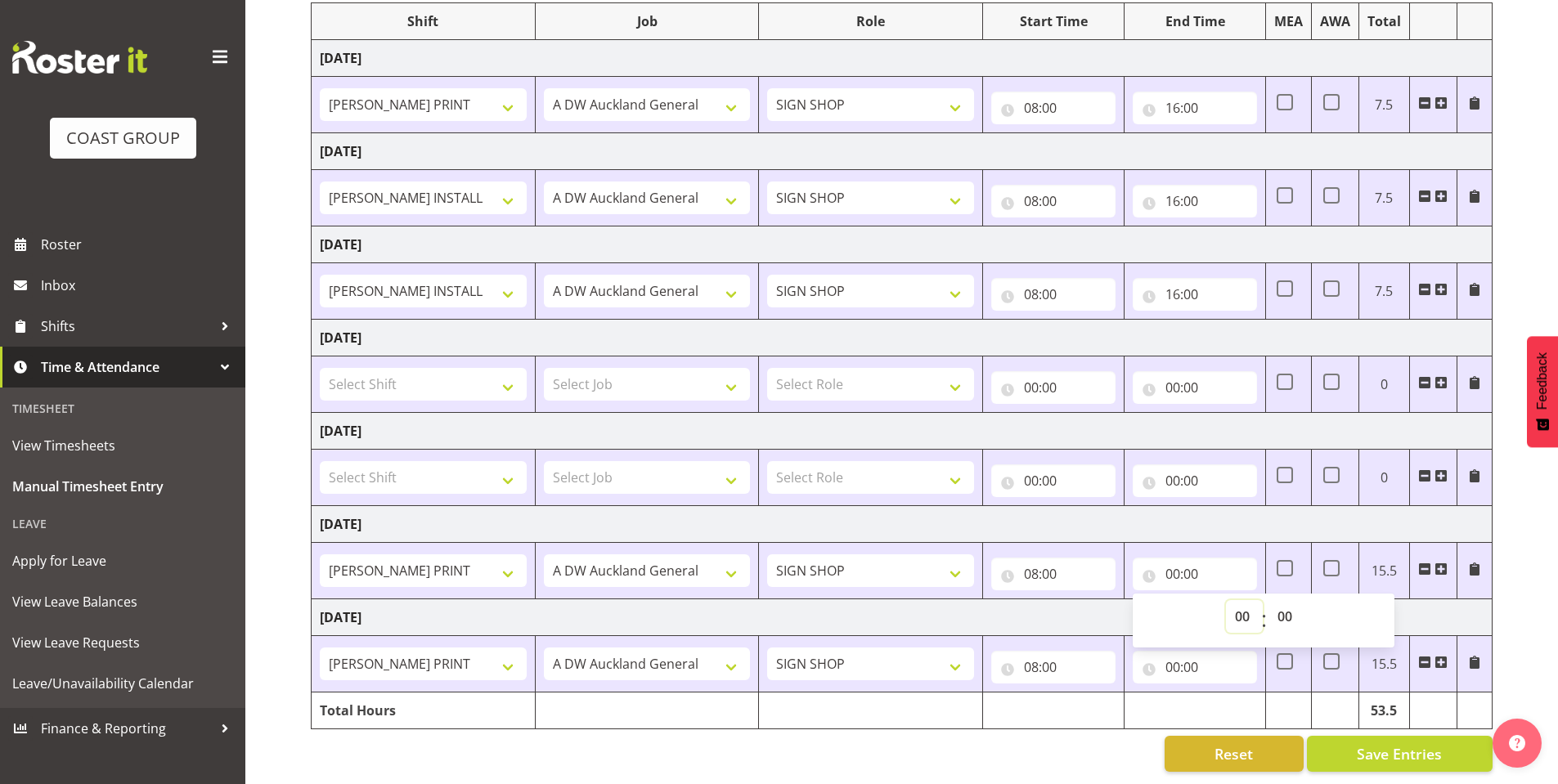
click at [1249, 602] on select "00 01 02 03 04 05 06 07 08 09 10 11 12 13 14 15 16 17 18 19 20 21 22 23" at bounding box center [1244, 616] width 36 height 33
select select "16"
click at [1226, 600] on select "00 01 02 03 04 05 06 07 08 09 10 11 12 13 14 15 16 17 18 19 20 21 22 23" at bounding box center [1244, 616] width 36 height 33
type input "16:00"
click at [1168, 655] on input "00:00" at bounding box center [1195, 667] width 124 height 33
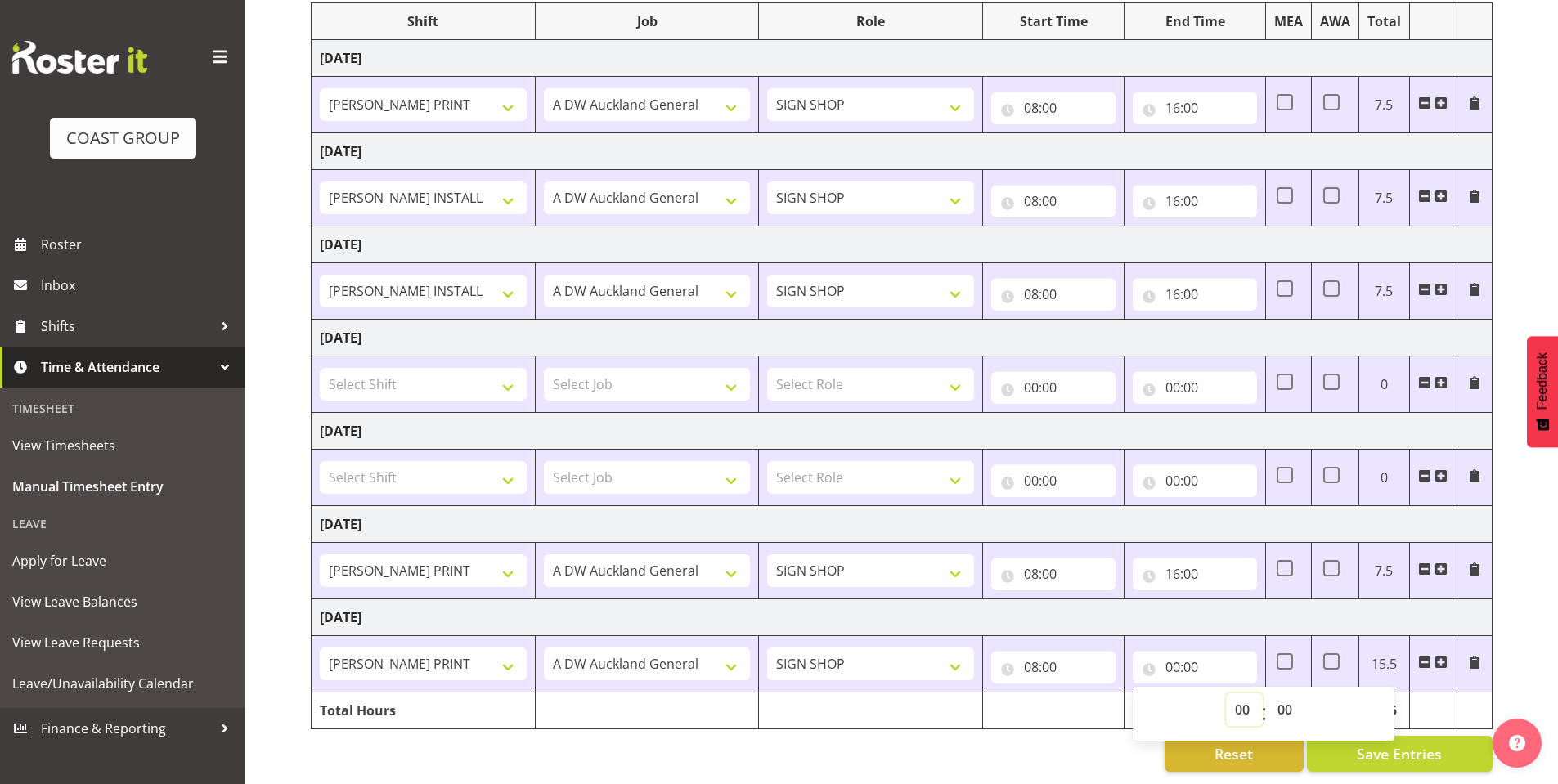
click at [1241, 693] on select "00 01 02 03 04 05 06 07 08 09 10 11 12 13 14 15 16 17 18 19 20 21 22 23" at bounding box center [1244, 709] width 36 height 33
select select "16"
click at [1226, 693] on select "00 01 02 03 04 05 06 07 08 09 10 11 12 13 14 15 16 17 18 19 20 21 22 23" at bounding box center [1244, 709] width 36 height 33
type input "16:00"
click at [1516, 608] on div "August 13th - August 19th 2025 MEA - Meal Allowance AWA - Away Allowence Shift …" at bounding box center [934, 350] width 1247 height 869
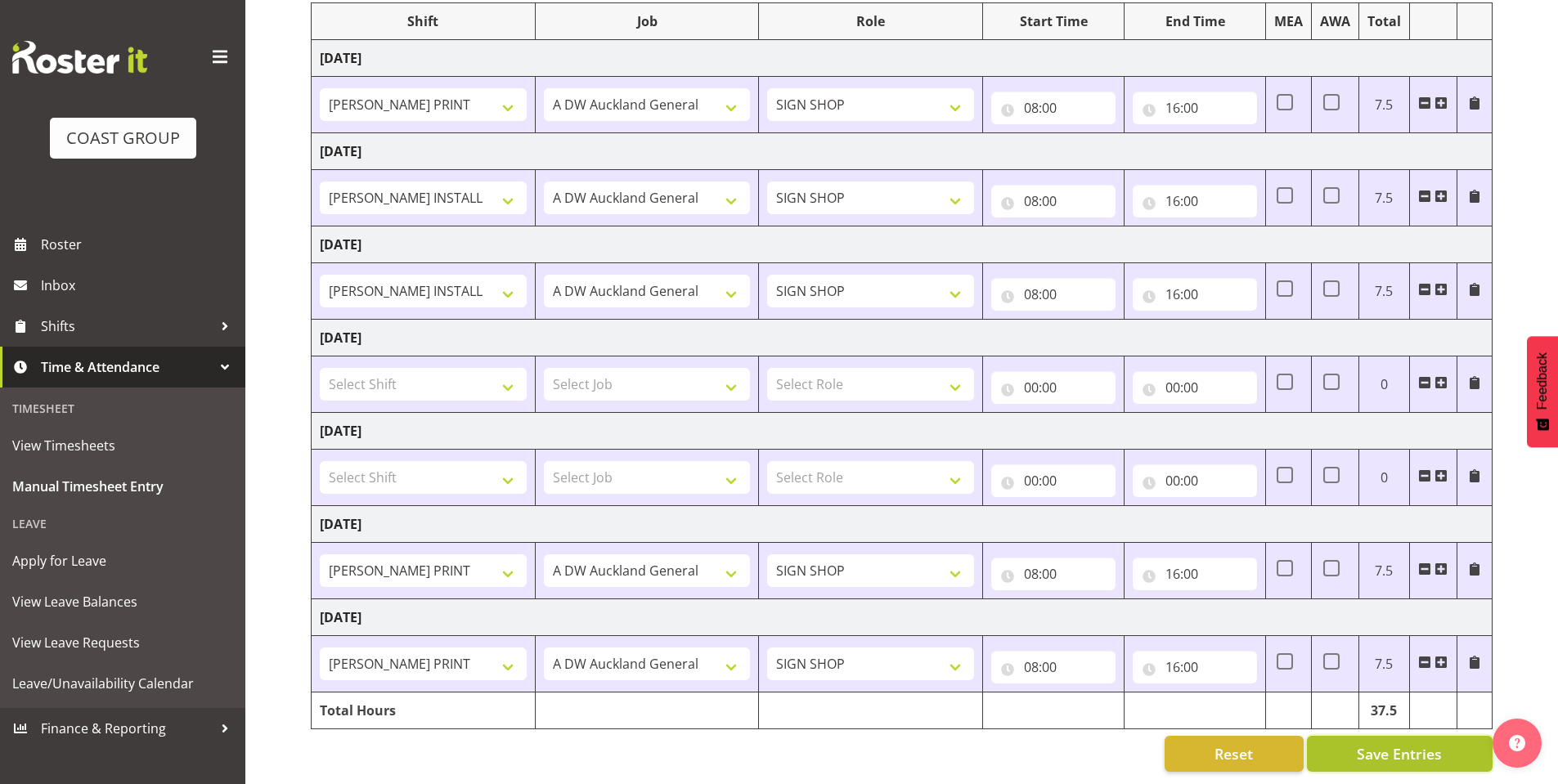
click at [1394, 743] on span "Save Entries" at bounding box center [1399, 753] width 85 height 21
